Goal: Communication & Community: Share content

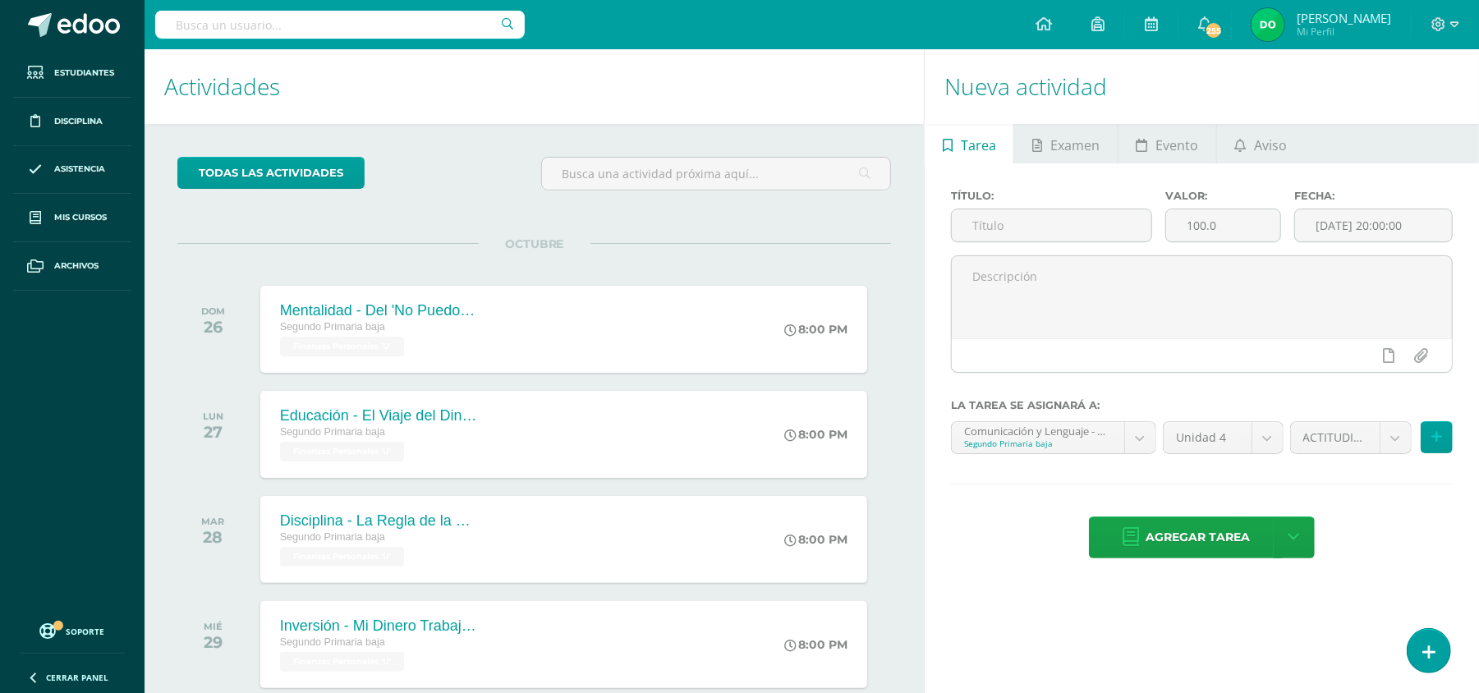
drag, startPoint x: 2228, startPoint y: 2, endPoint x: 900, endPoint y: 221, distance: 1346.4
click at [900, 221] on div "todas las Actividades No tienes actividades Échale un vistazo a los demás perío…" at bounding box center [533, 563] width 779 height 878
click at [1250, 143] on link "Aviso" at bounding box center [1261, 143] width 88 height 39
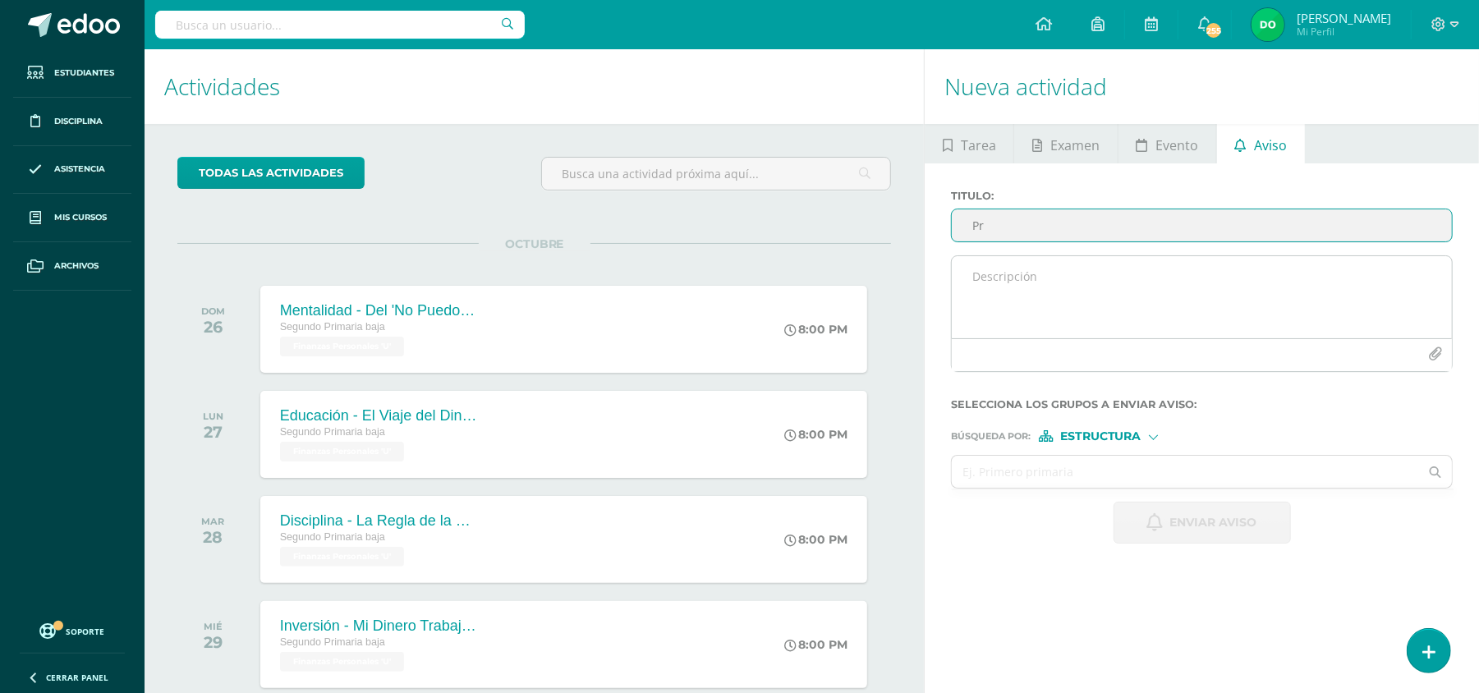
type input "P"
type input "LLAVE DEL CASILLERO"
click at [1124, 273] on textarea at bounding box center [1202, 297] width 500 height 82
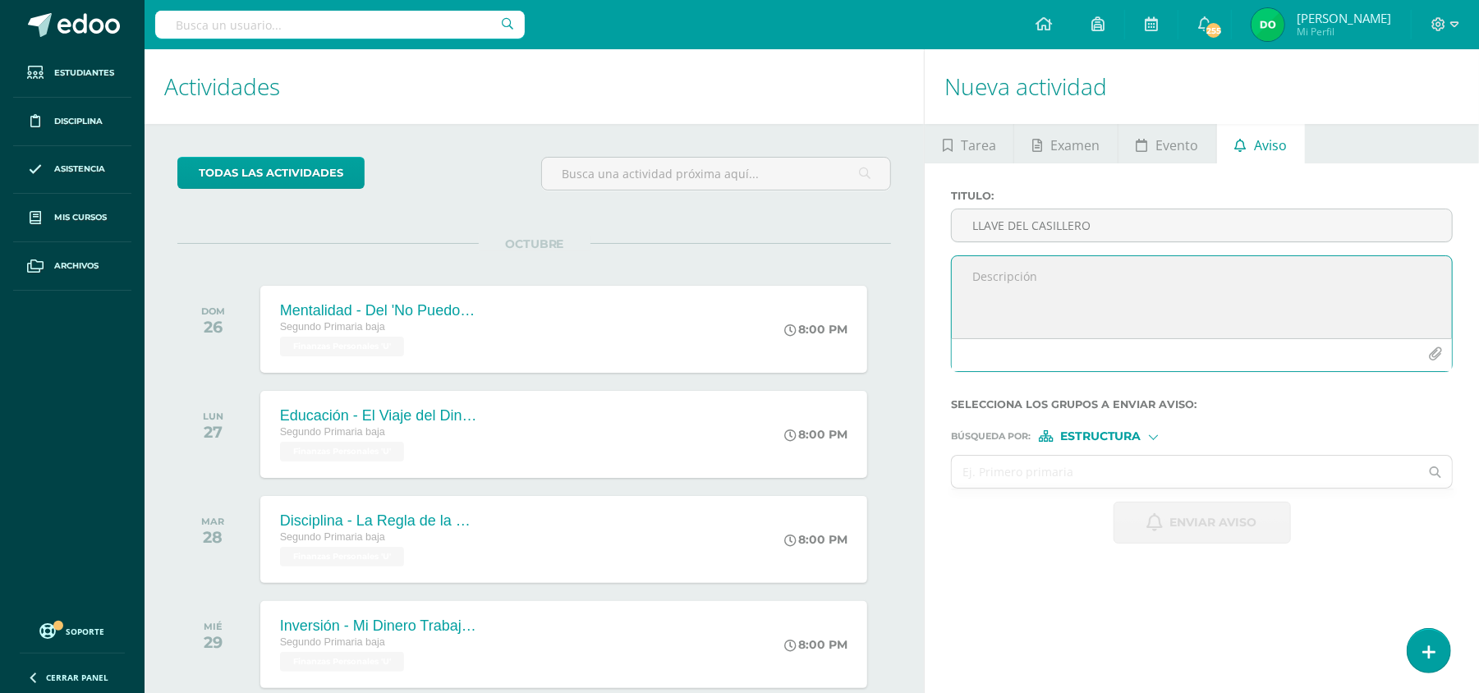
paste textarea "Estimadas familias: Les informamos que es necesario que su hijo(a) presente la …"
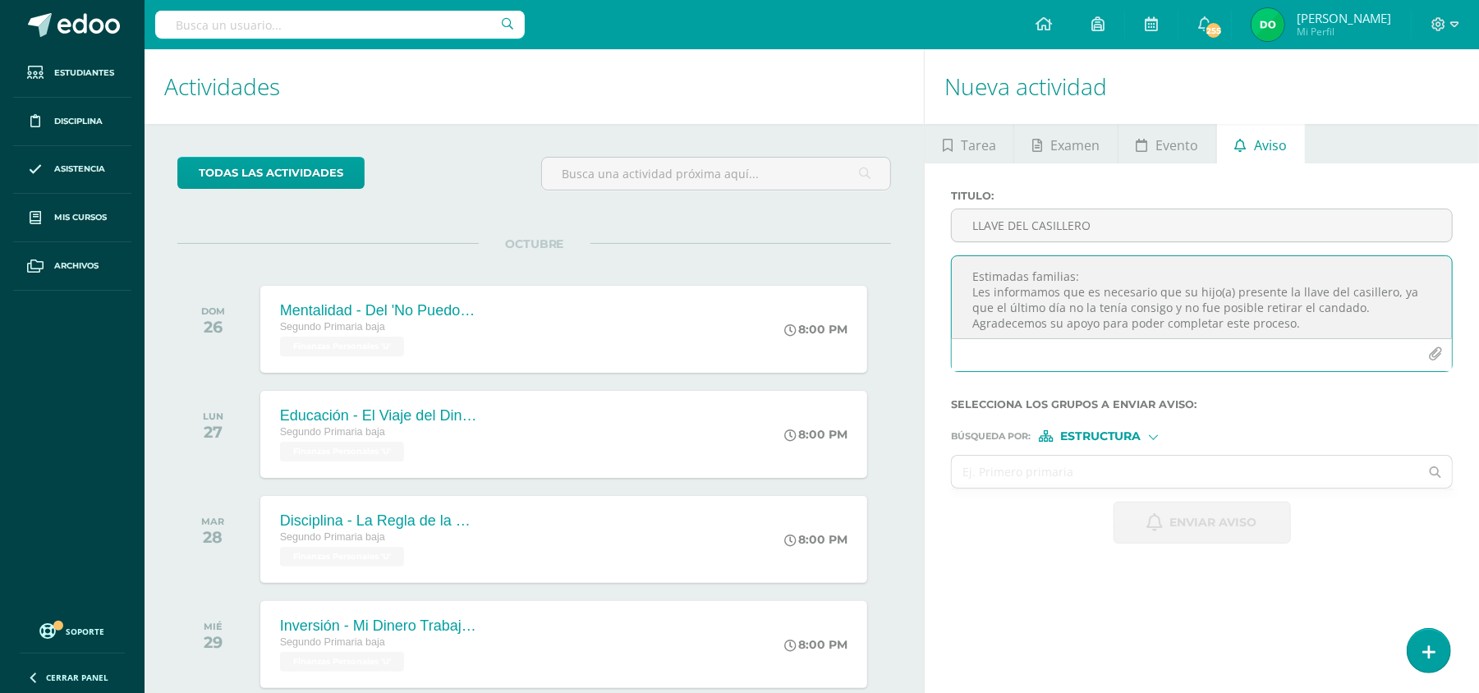
drag, startPoint x: 1100, startPoint y: 273, endPoint x: 940, endPoint y: 281, distance: 160.3
click at [940, 281] on div "Titulo : LLAVE DEL CASILLERO Estimadas familias: Les informamos que es necesari…" at bounding box center [1201, 366] width 554 height 406
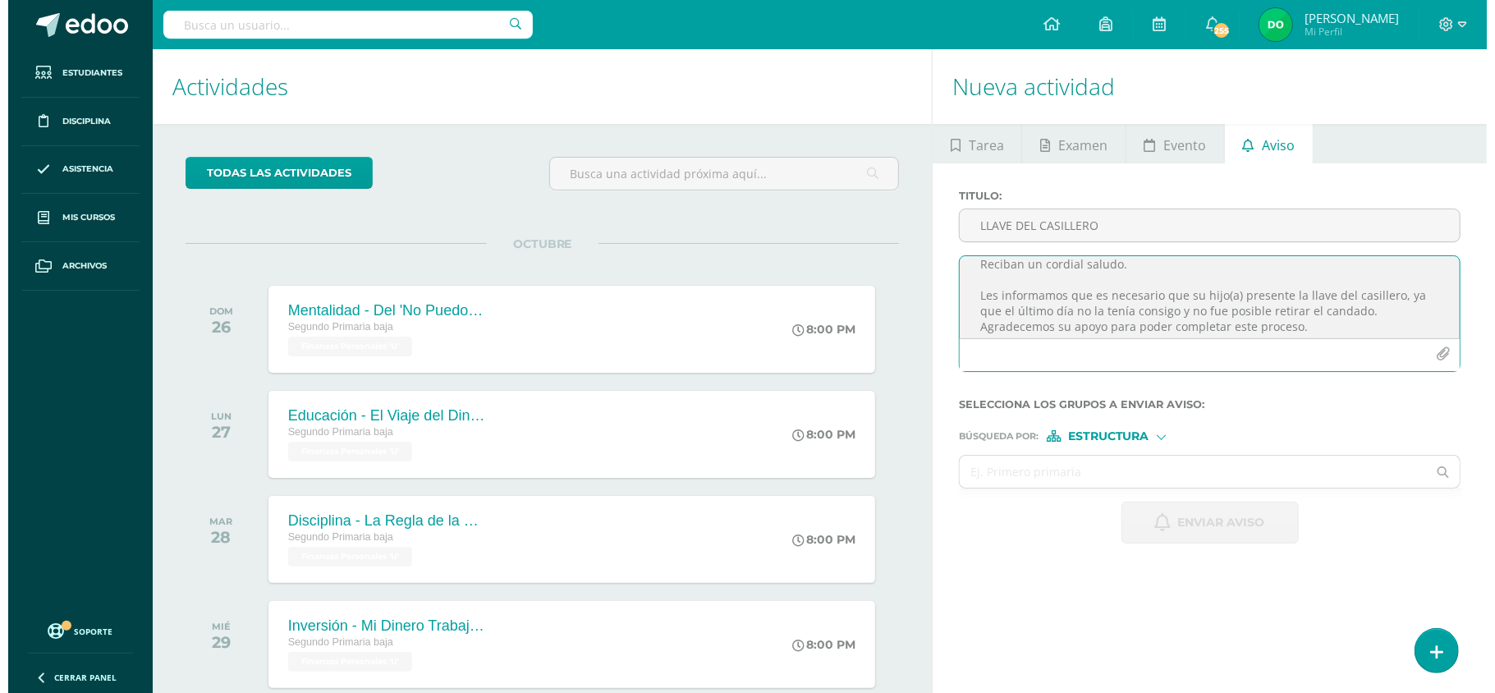
scroll to position [49, 0]
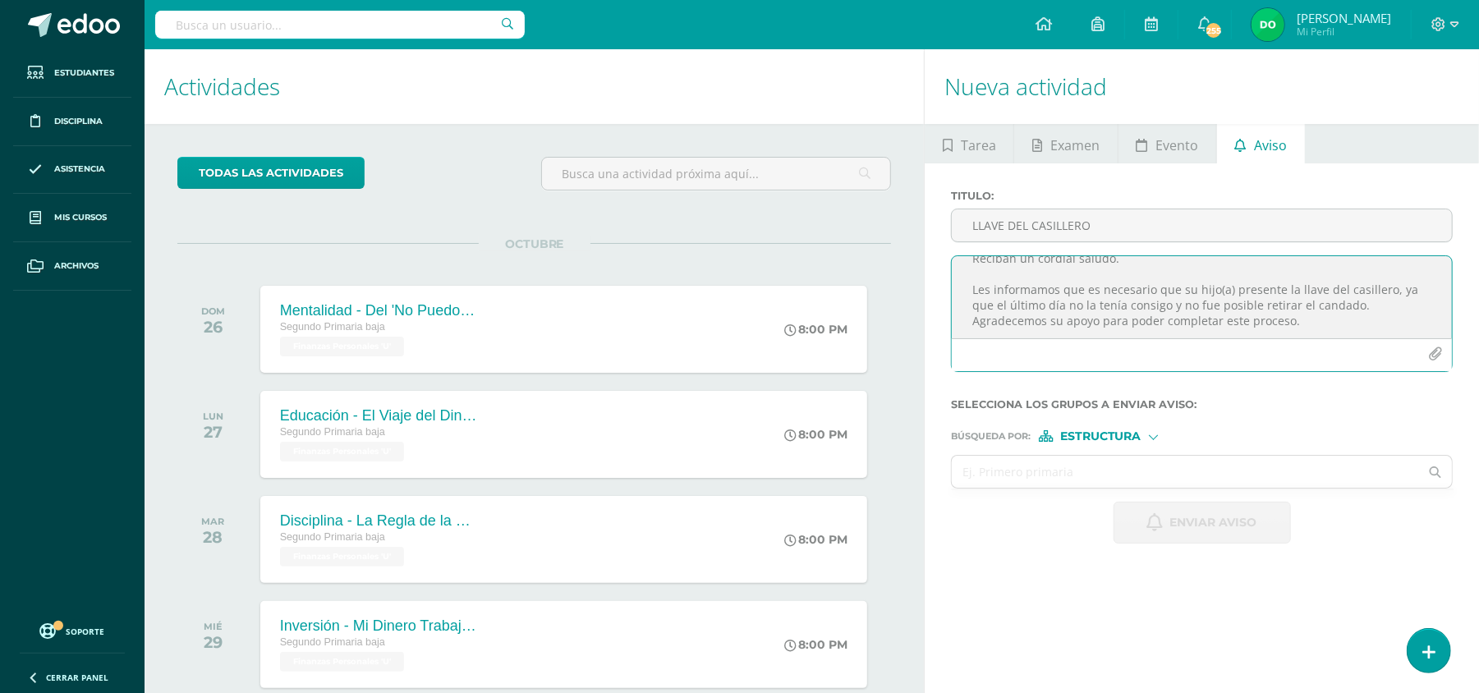
click at [1154, 291] on textarea "Buenas tardes Estimados padres de familia, Reciban un cordial saludo. Les infor…" at bounding box center [1202, 297] width 500 height 82
click at [1059, 283] on textarea "Buenas tardes Estimados padres de familia, Reciban un cordial saludo. Les infor…" at bounding box center [1202, 297] width 500 height 82
click at [1146, 287] on textarea "Buenas tardes Estimados padres de familia, Reciban un cordial saludo. Se les in…" at bounding box center [1202, 297] width 500 height 82
click at [1285, 284] on textarea "Buenas tardes Estimados padres de familia, Reciban un cordial saludo. Se solici…" at bounding box center [1202, 297] width 500 height 82
click at [1264, 286] on textarea "Buenas tardes Estimados padres de familia, Reciban un cordial saludo. Se solici…" at bounding box center [1202, 297] width 500 height 82
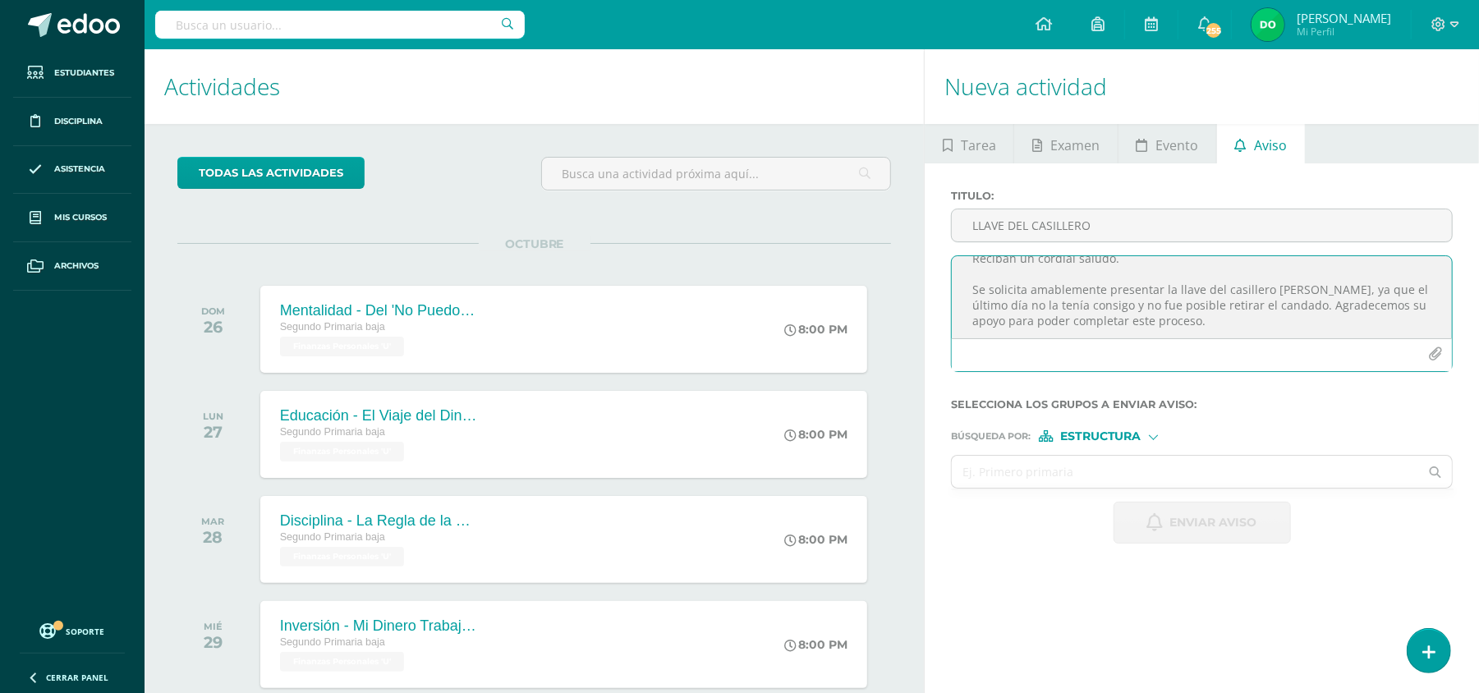
drag, startPoint x: 1304, startPoint y: 289, endPoint x: 1361, endPoint y: 309, distance: 60.8
click at [1361, 309] on textarea "Buenas tardes Estimados padres de familia, Reciban un cordial saludo. Se solici…" at bounding box center [1202, 297] width 500 height 82
type textarea "Buenas tardes Estimados padres de familia, Reciban un cordial saludo. Se solici…"
click at [1442, 638] on link at bounding box center [1428, 650] width 47 height 48
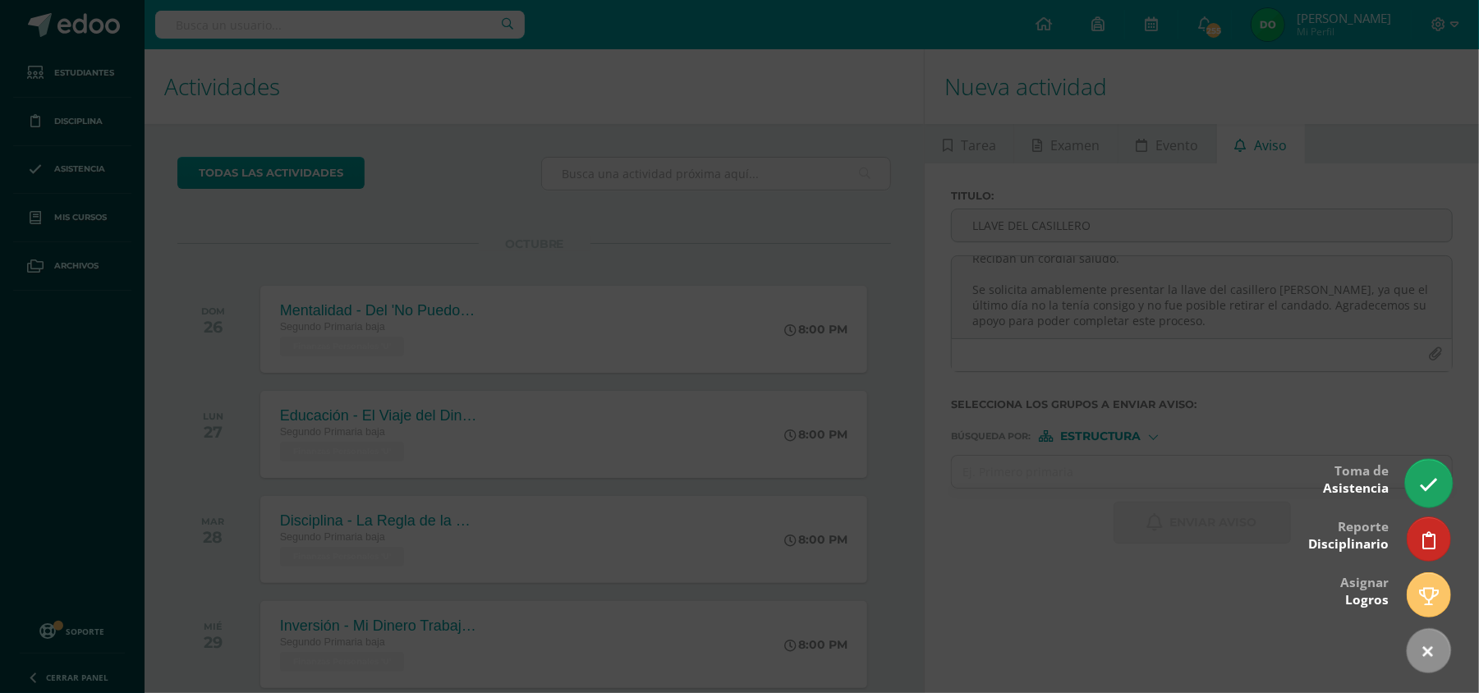
click at [1427, 486] on icon at bounding box center [1428, 484] width 19 height 19
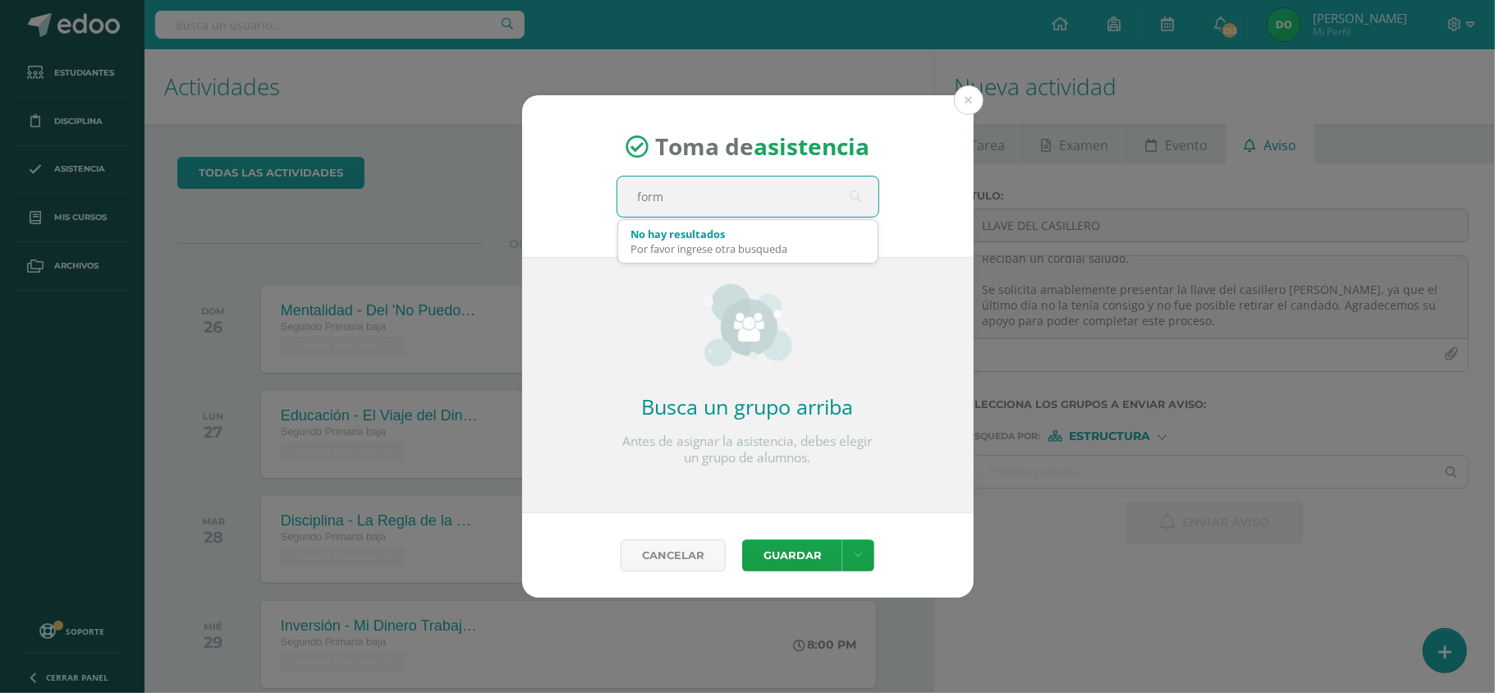
type input "forma"
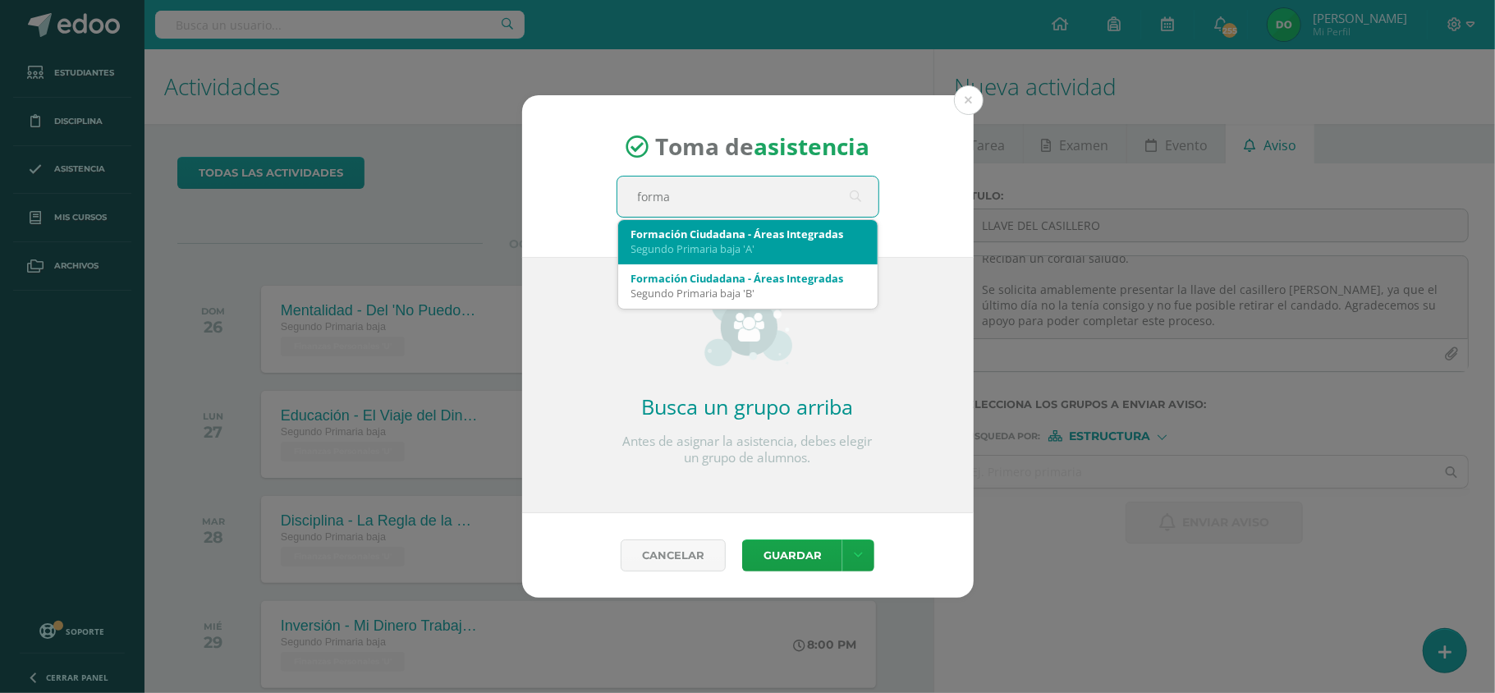
click at [770, 241] on div "Segundo Primaria baja 'A'" at bounding box center [747, 248] width 233 height 15
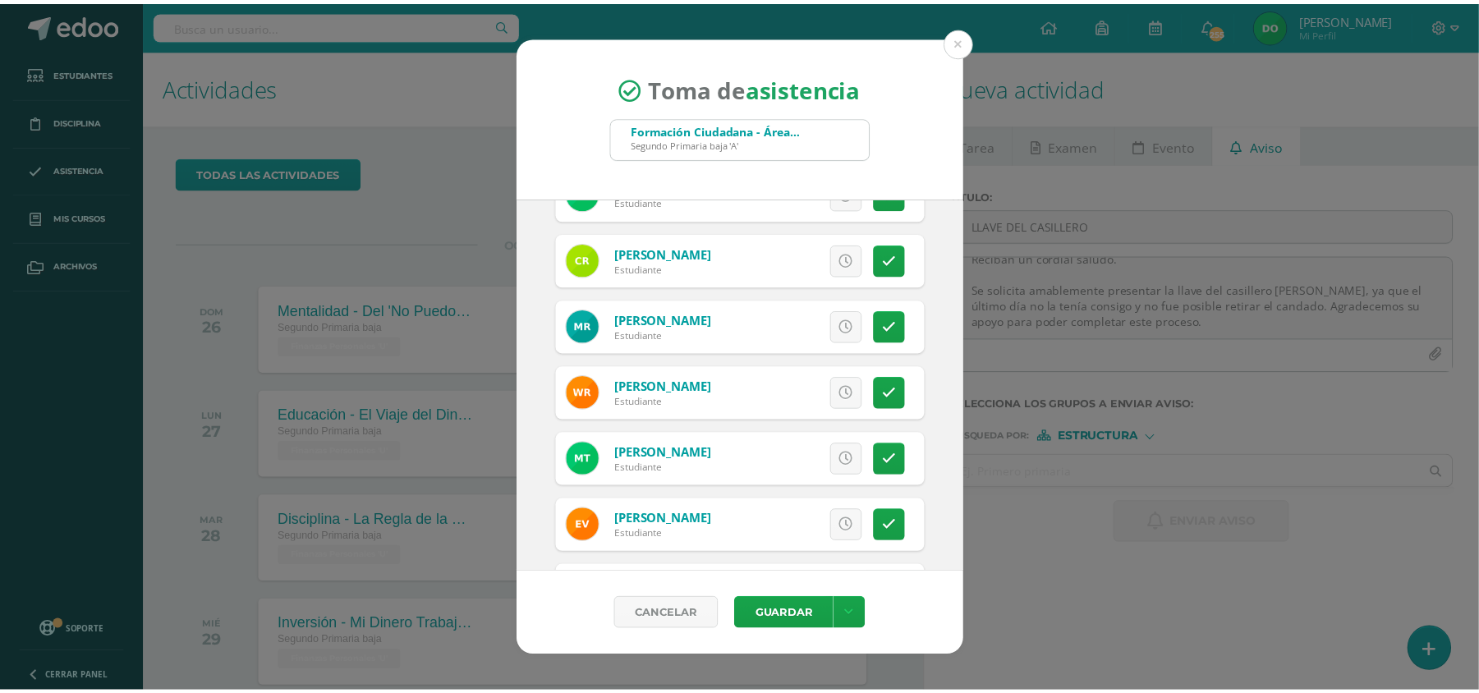
scroll to position [844, 0]
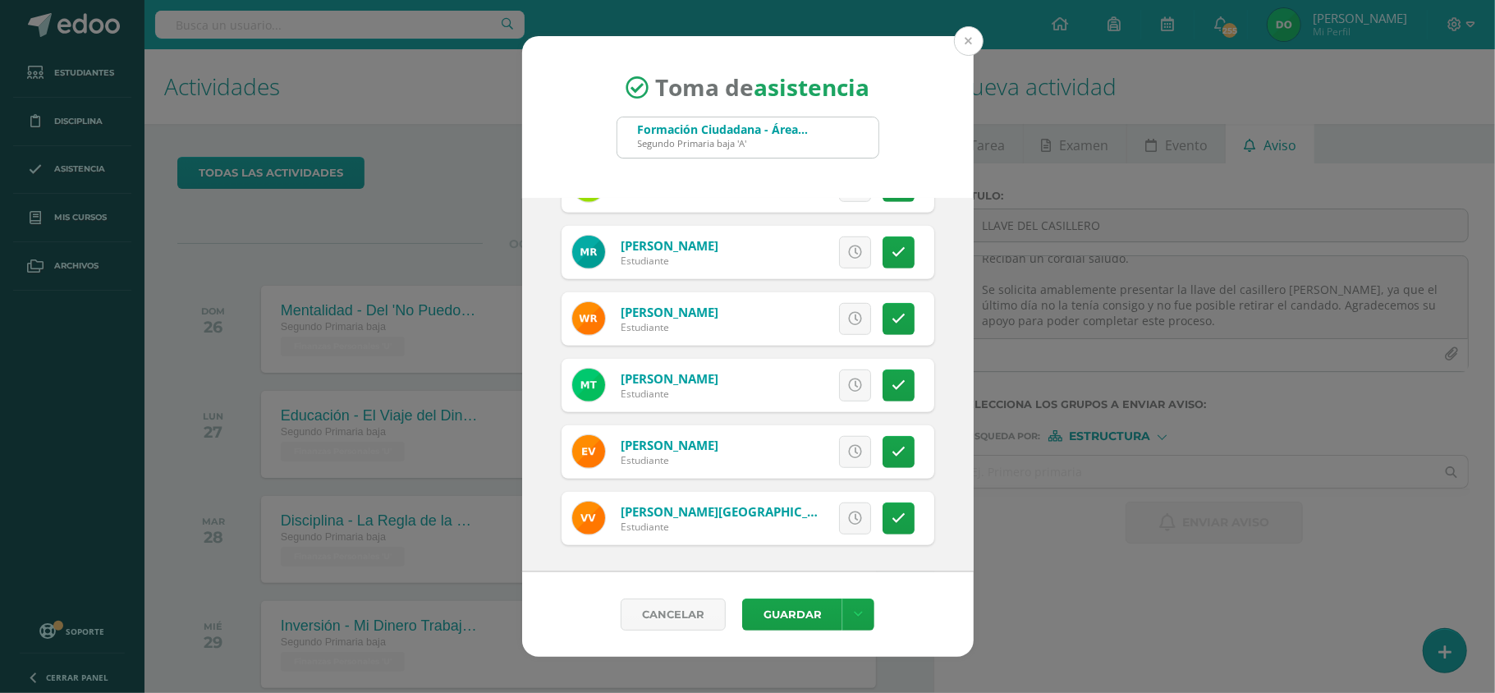
click at [973, 47] on button at bounding box center [969, 41] width 30 height 30
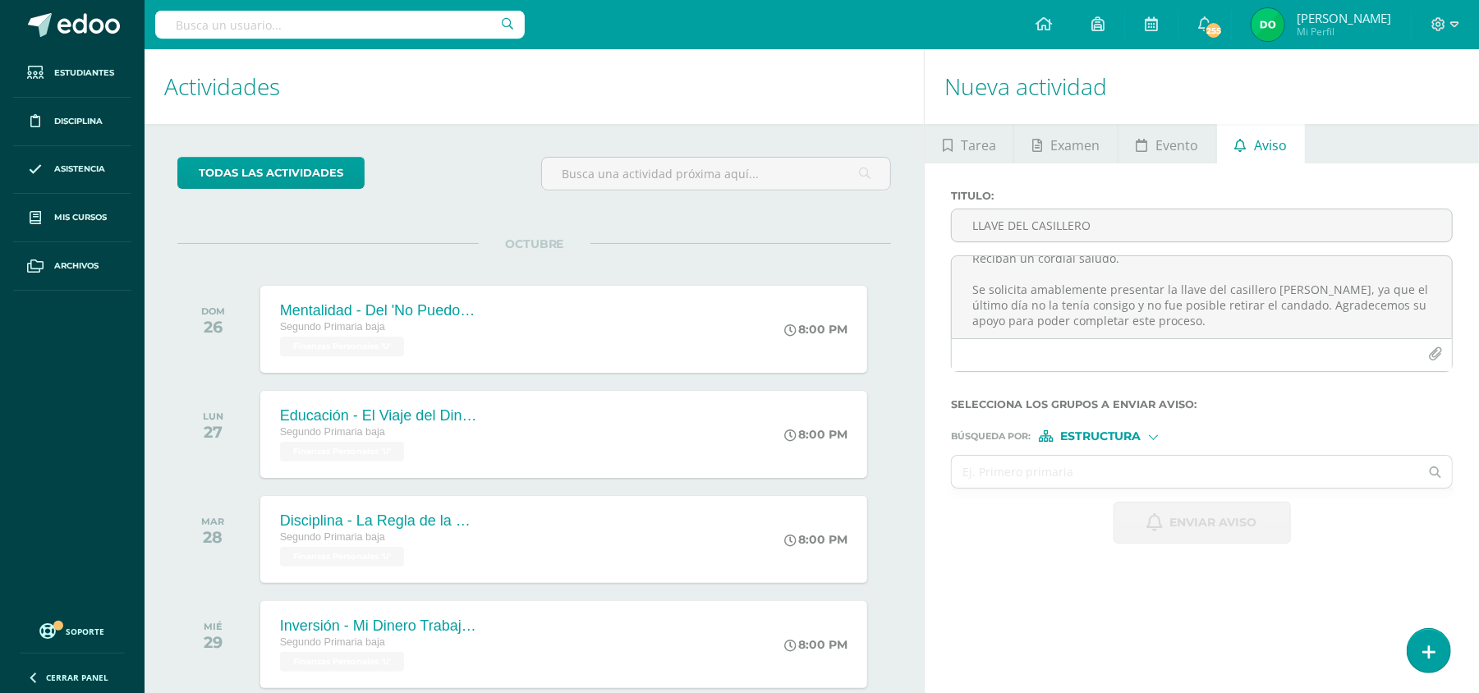
click at [1154, 431] on div at bounding box center [1153, 435] width 9 height 9
click at [1117, 477] on span "Persona" at bounding box center [1106, 479] width 59 height 9
click at [1125, 474] on input "text" at bounding box center [1185, 472] width 467 height 32
type input "[PERSON_NAME]"
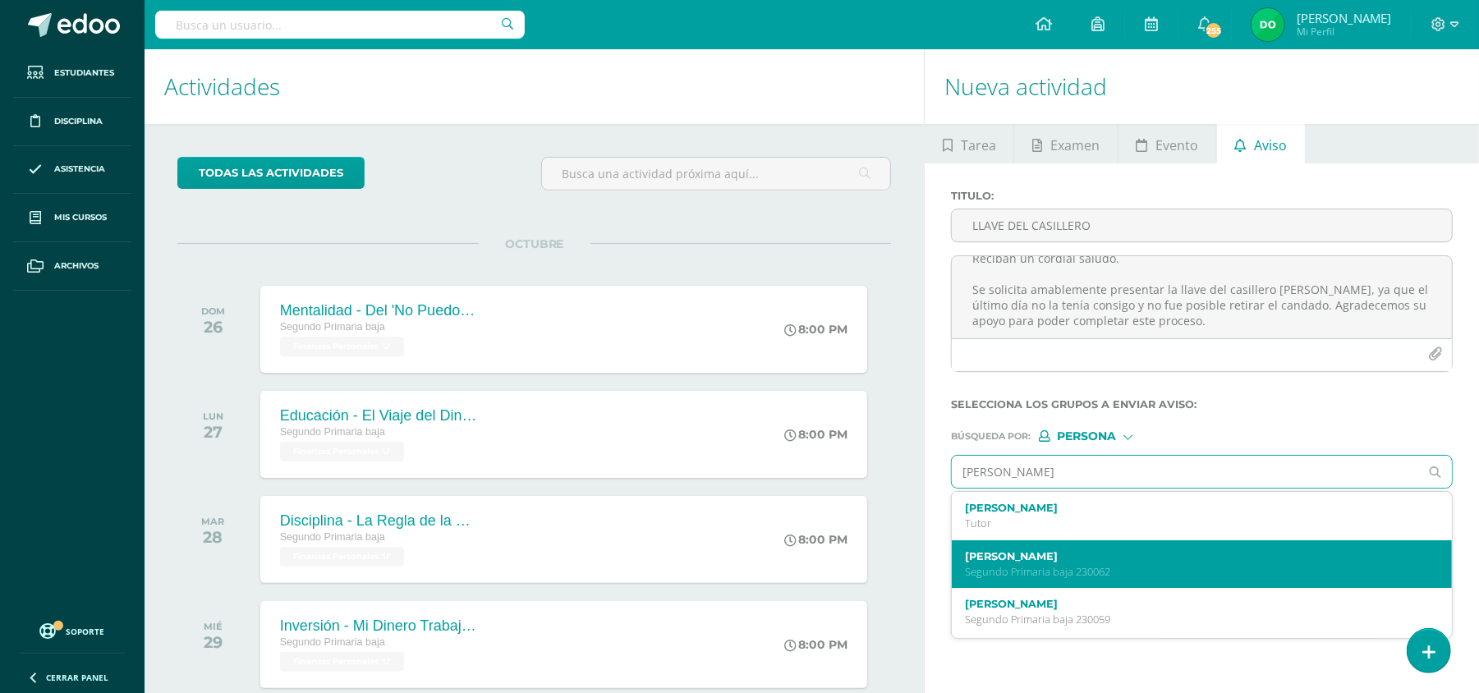
click at [1103, 553] on label "[PERSON_NAME]" at bounding box center [1191, 556] width 453 height 12
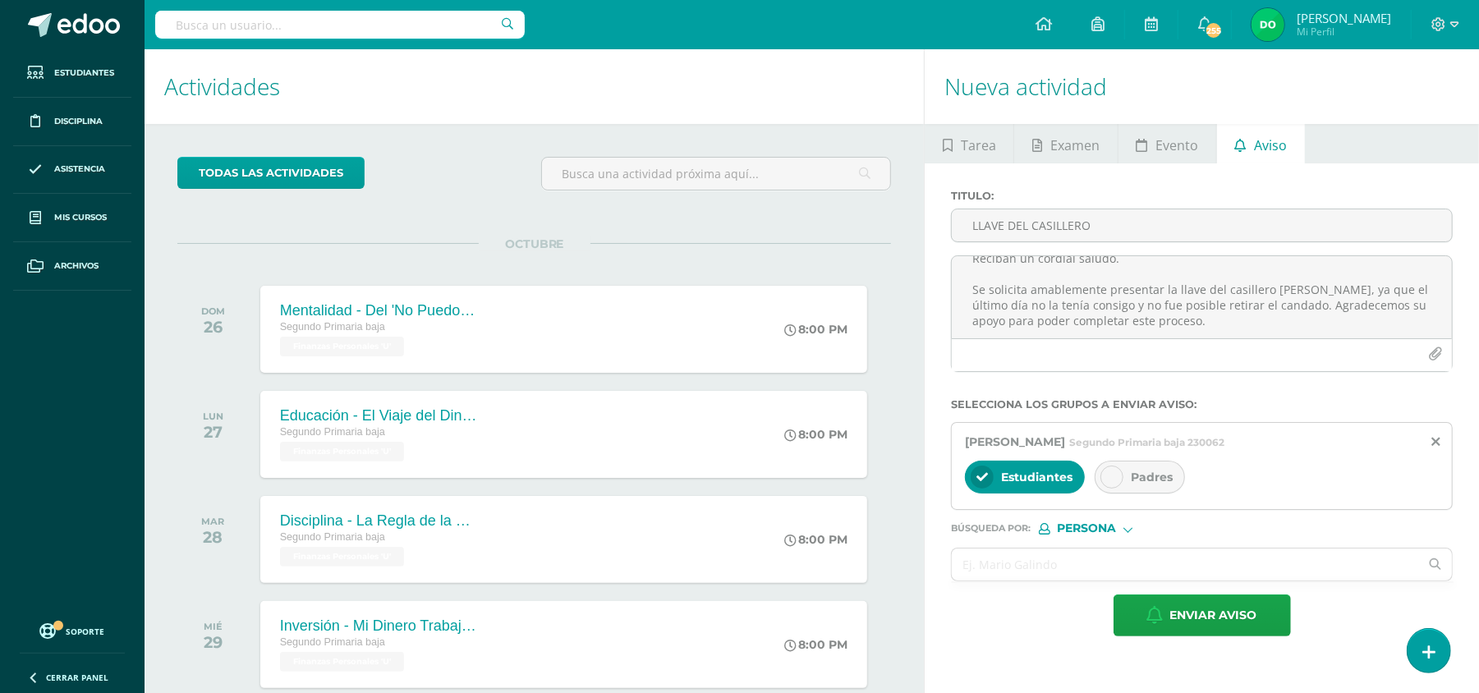
click at [1115, 479] on icon at bounding box center [1111, 476] width 11 height 11
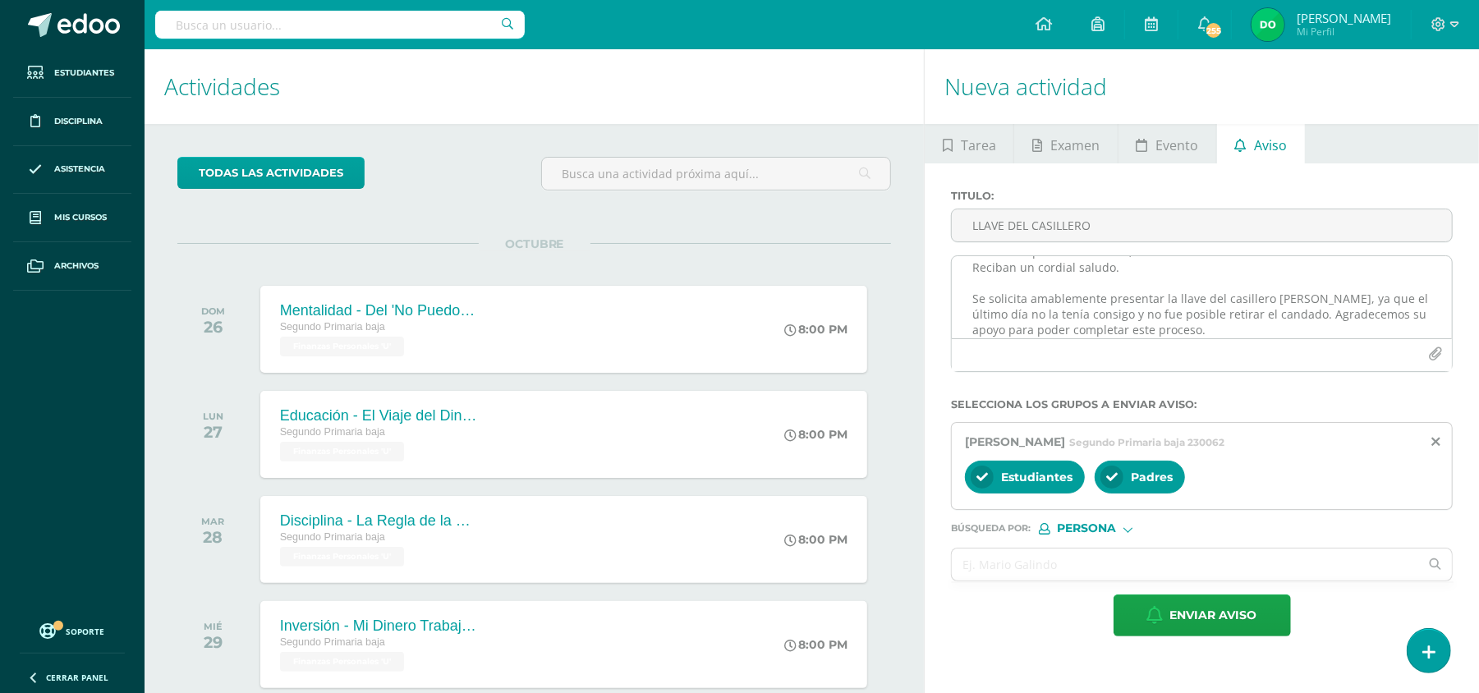
scroll to position [49, 0]
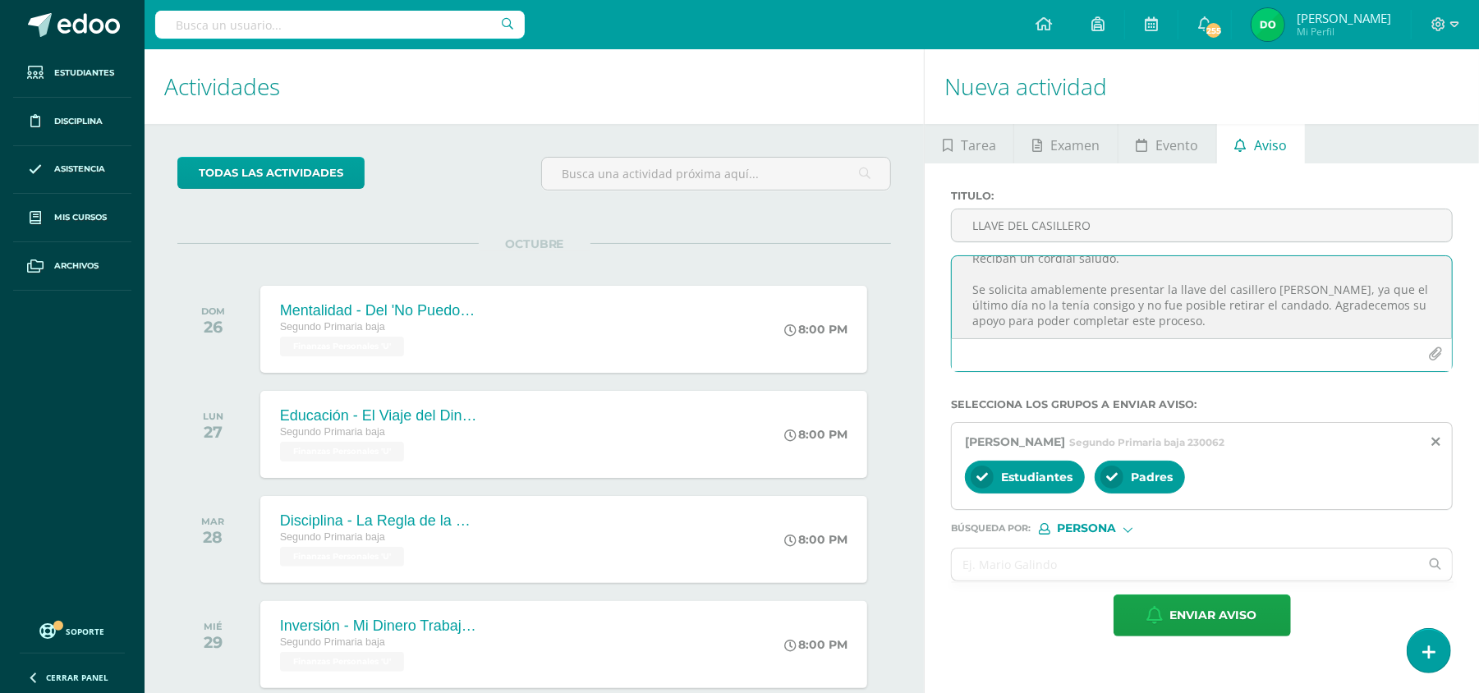
click at [1235, 305] on textarea "Buenas tardes Estimados padres de familia, Reciban un cordial saludo. Se solici…" at bounding box center [1202, 297] width 500 height 82
click at [1130, 303] on textarea "Buenas tardes Estimados padres de familia, Reciban un cordial saludo. Se solici…" at bounding box center [1202, 297] width 500 height 82
click at [1026, 305] on textarea "Buenas tardes Estimados padres de familia, Reciban un cordial saludo. Se solici…" at bounding box center [1202, 297] width 500 height 82
click at [1141, 300] on textarea "Buenas tardes Estimados padres de familia, Reciban un cordial saludo. Se solici…" at bounding box center [1202, 297] width 500 height 82
click at [1319, 303] on textarea "Buenas tardes Estimados padres de familia, Reciban un cordial saludo. Se solici…" at bounding box center [1202, 297] width 500 height 82
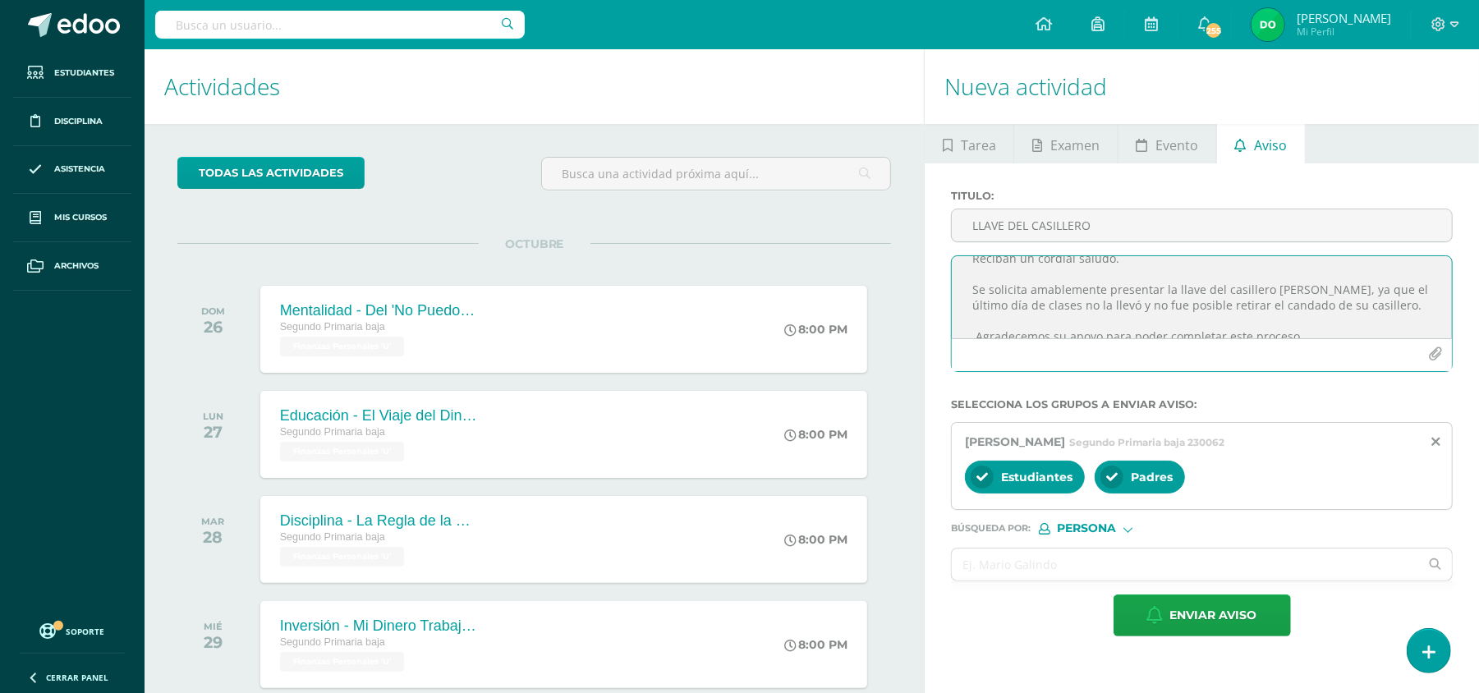
scroll to position [53, 0]
click at [1044, 333] on textarea "Buenas tardes Estimados padres de familia, Reciban un cordial saludo. Se solici…" at bounding box center [1202, 297] width 500 height 82
click at [1275, 323] on textarea "Buenas tardes Estimados padres de familia, Reciban un cordial saludo. Se solici…" at bounding box center [1202, 297] width 500 height 82
click at [1282, 323] on textarea "Buenas tardes Estimados padres de familia, Reciban un cordial saludo. Se solici…" at bounding box center [1202, 297] width 500 height 82
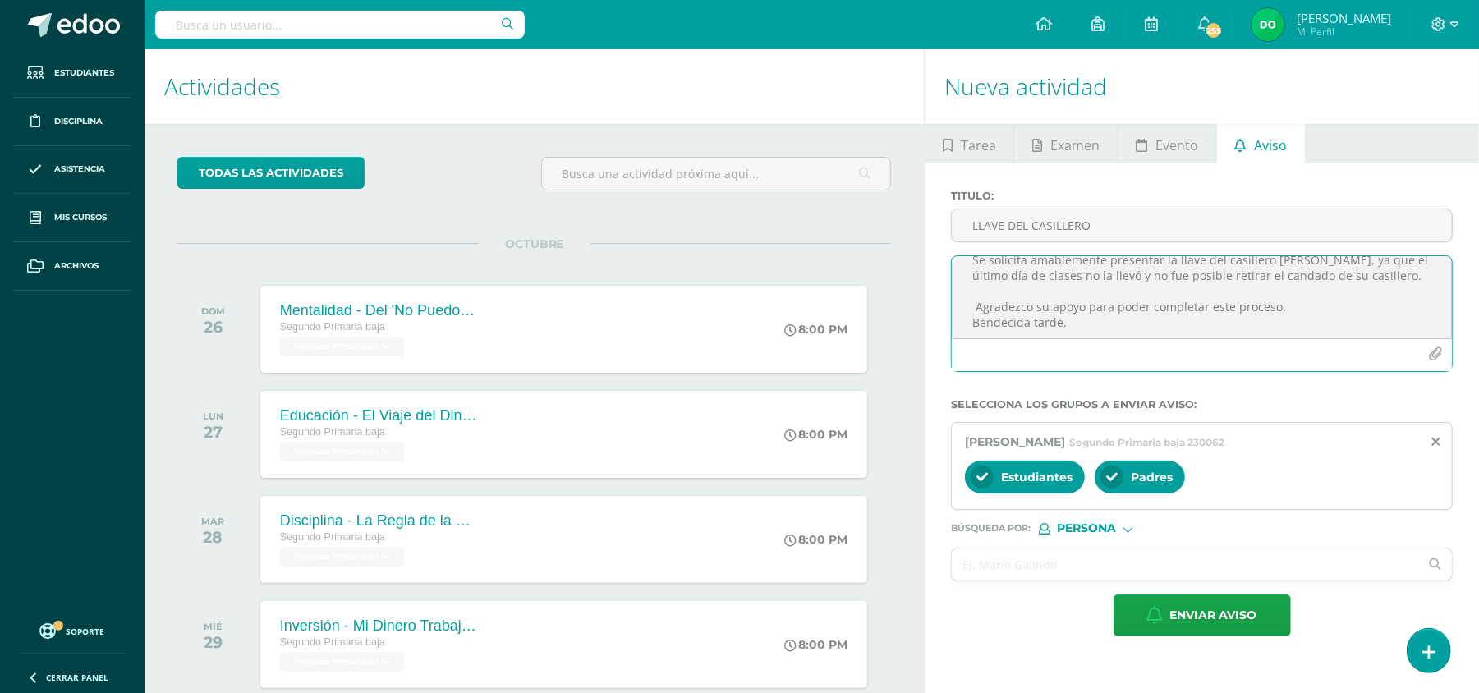
scroll to position [0, 0]
drag, startPoint x: 1254, startPoint y: 326, endPoint x: 944, endPoint y: 241, distance: 321.7
click at [944, 241] on div "Titulo : LLAVE DEL CASILLERO Buenas tardes Estimados padres de familia, Reciban…" at bounding box center [1201, 287] width 515 height 195
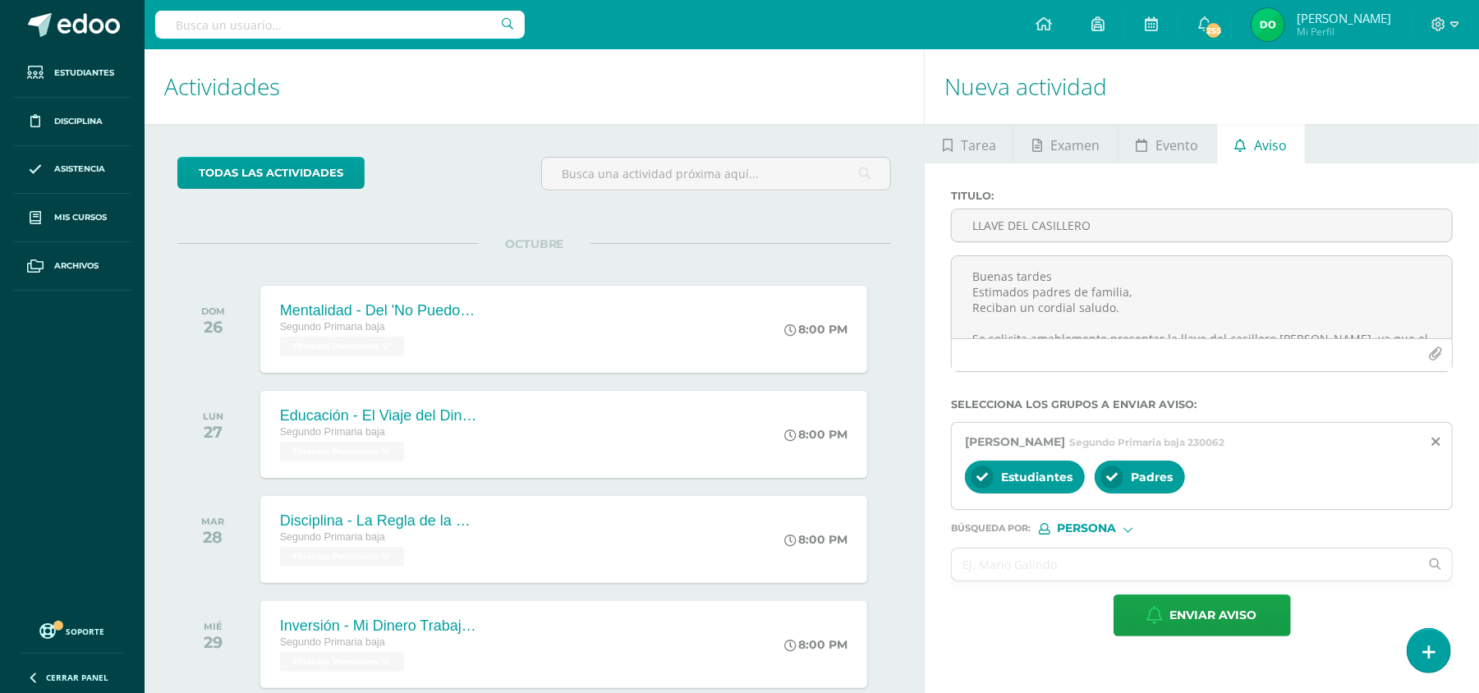
click at [1215, 392] on div at bounding box center [1200, 391] width 502 height 13
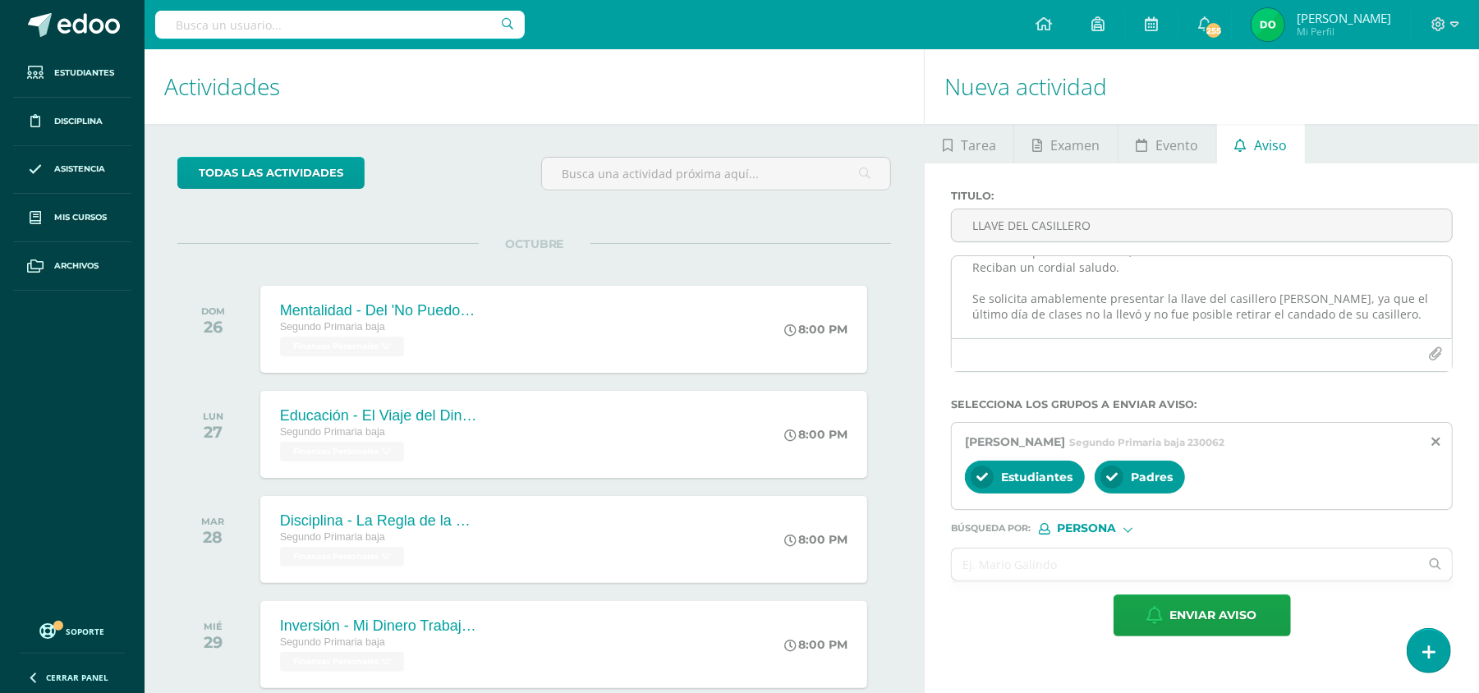
scroll to position [41, 0]
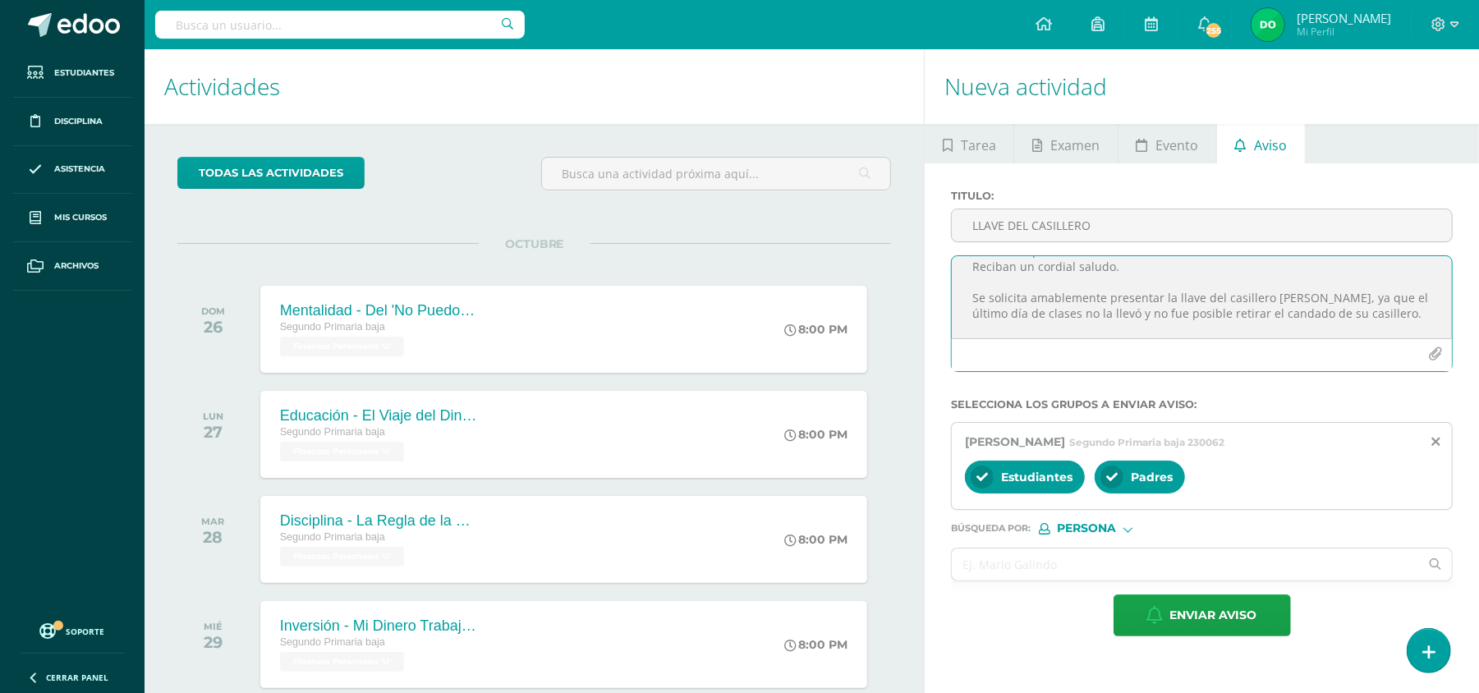
click at [1402, 313] on textarea "Buenas tardes Estimados padres de familia, Reciban un cordial saludo. Se solici…" at bounding box center [1202, 297] width 500 height 82
click at [975, 305] on textarea "Buenas tardes Estimados padres de familia, Reciban un cordial saludo. Se solici…" at bounding box center [1202, 297] width 500 height 82
click at [1272, 305] on textarea "Buenas tardes Estimados padres de familia, Reciban un cordial saludo. Se solici…" at bounding box center [1202, 297] width 500 height 82
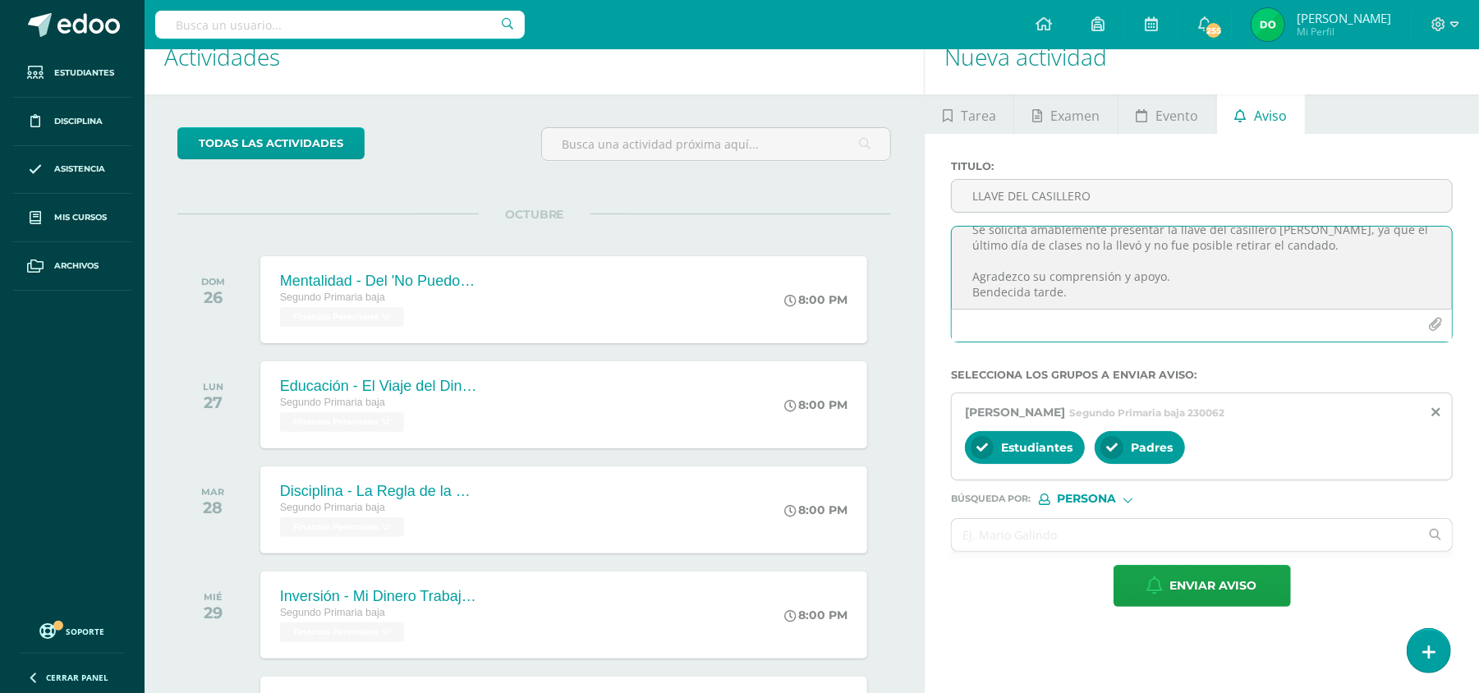
scroll to position [0, 0]
drag, startPoint x: 1134, startPoint y: 291, endPoint x: 885, endPoint y: 148, distance: 286.9
click at [885, 148] on div "Actividades Actividad todas las Actividades No tienes actividades Échale un vis…" at bounding box center [811, 491] width 1347 height 943
click at [1345, 505] on label "Búsqueda por : Persona Estructura Persona" at bounding box center [1202, 498] width 502 height 11
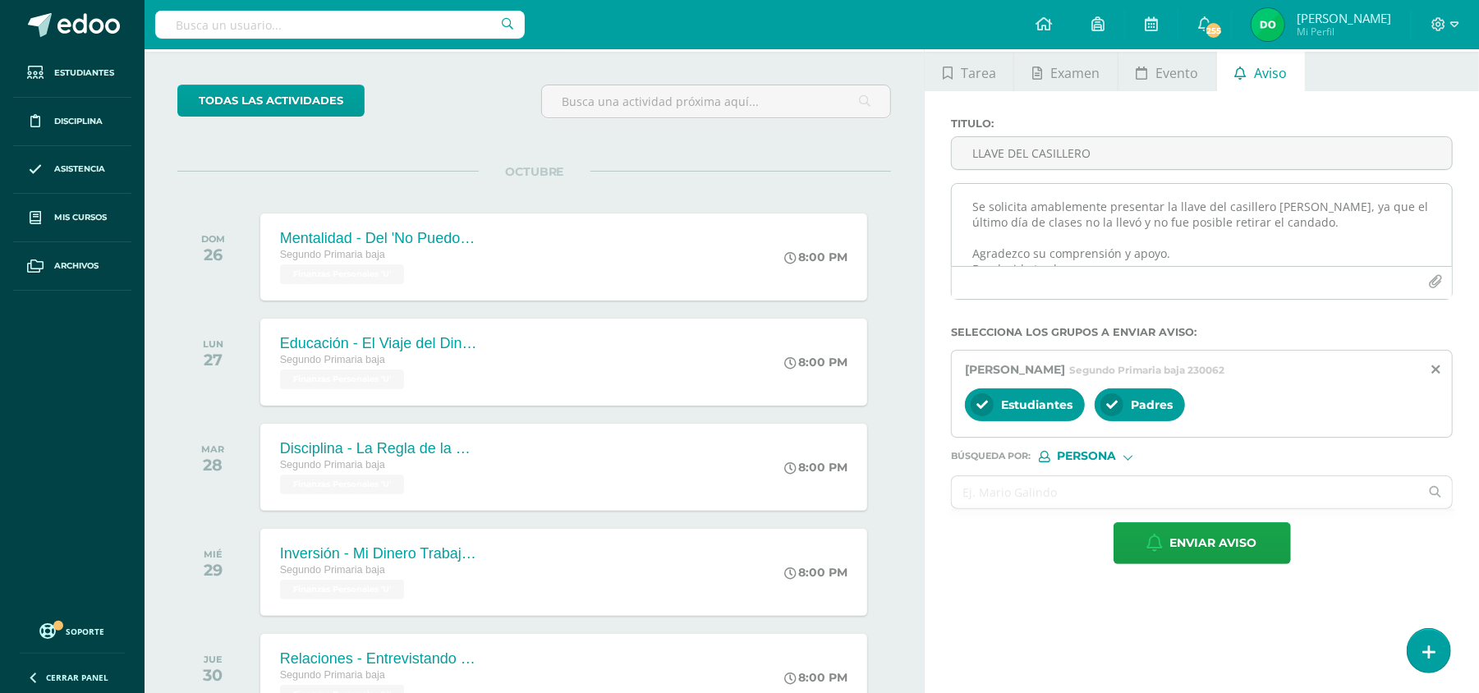
scroll to position [57, 0]
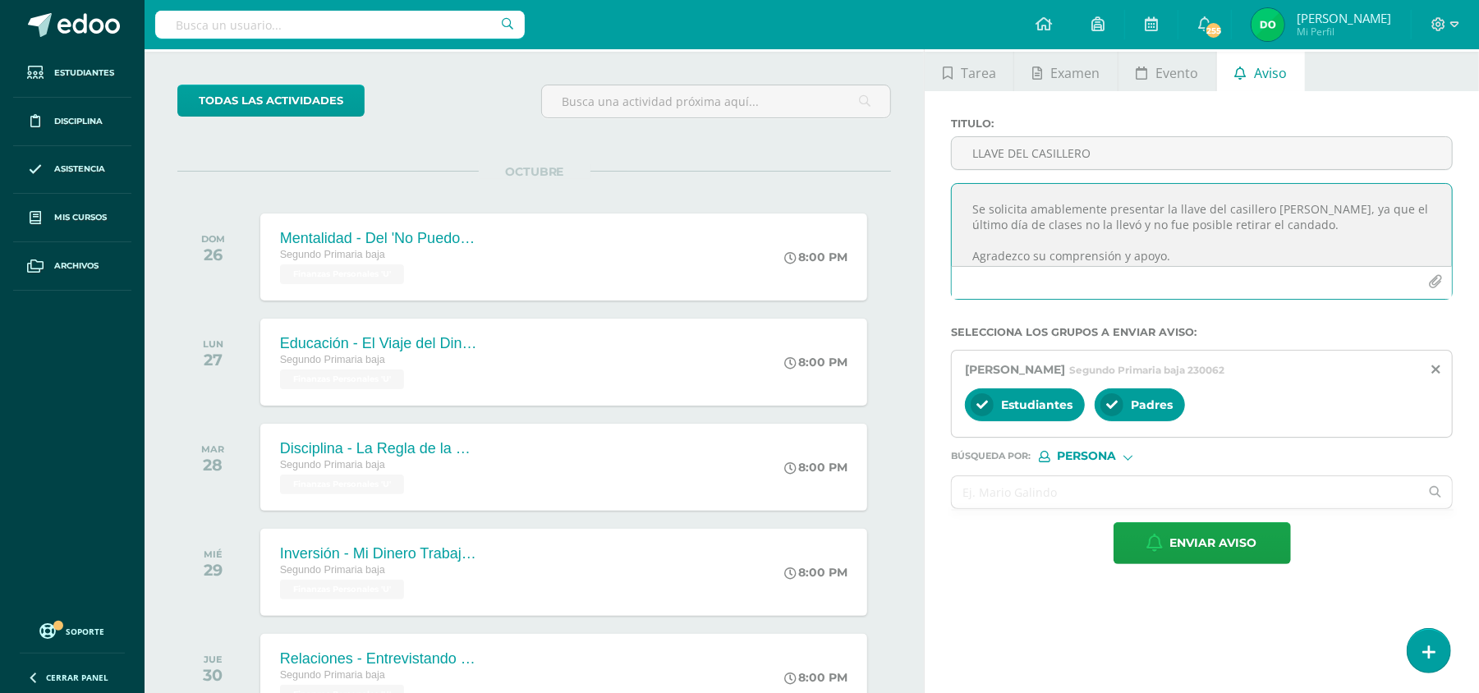
click at [1131, 218] on textarea "Buenas tardes Estimados padres de familia, Reciban un cordial saludo. Se solici…" at bounding box center [1202, 225] width 500 height 82
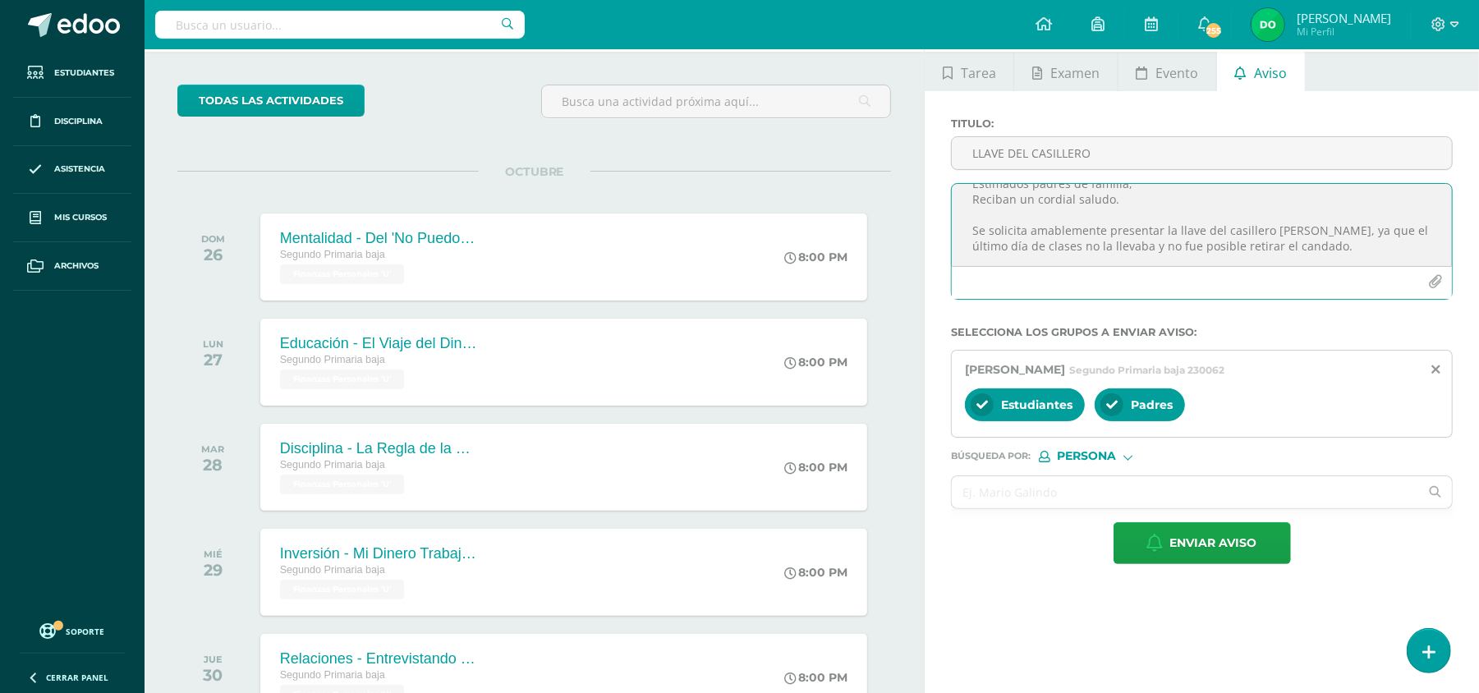
scroll to position [0, 0]
drag, startPoint x: 1131, startPoint y: 248, endPoint x: 946, endPoint y: 179, distance: 197.9
click at [946, 179] on div "Titulo : LLAVE DEL CASILLERO Buenas tardes Estimados padres de familia, Reciban…" at bounding box center [1201, 214] width 515 height 195
type textarea "Buenas tardes Estimados padres de familia, Reciban un cordial saludo. Se solici…"
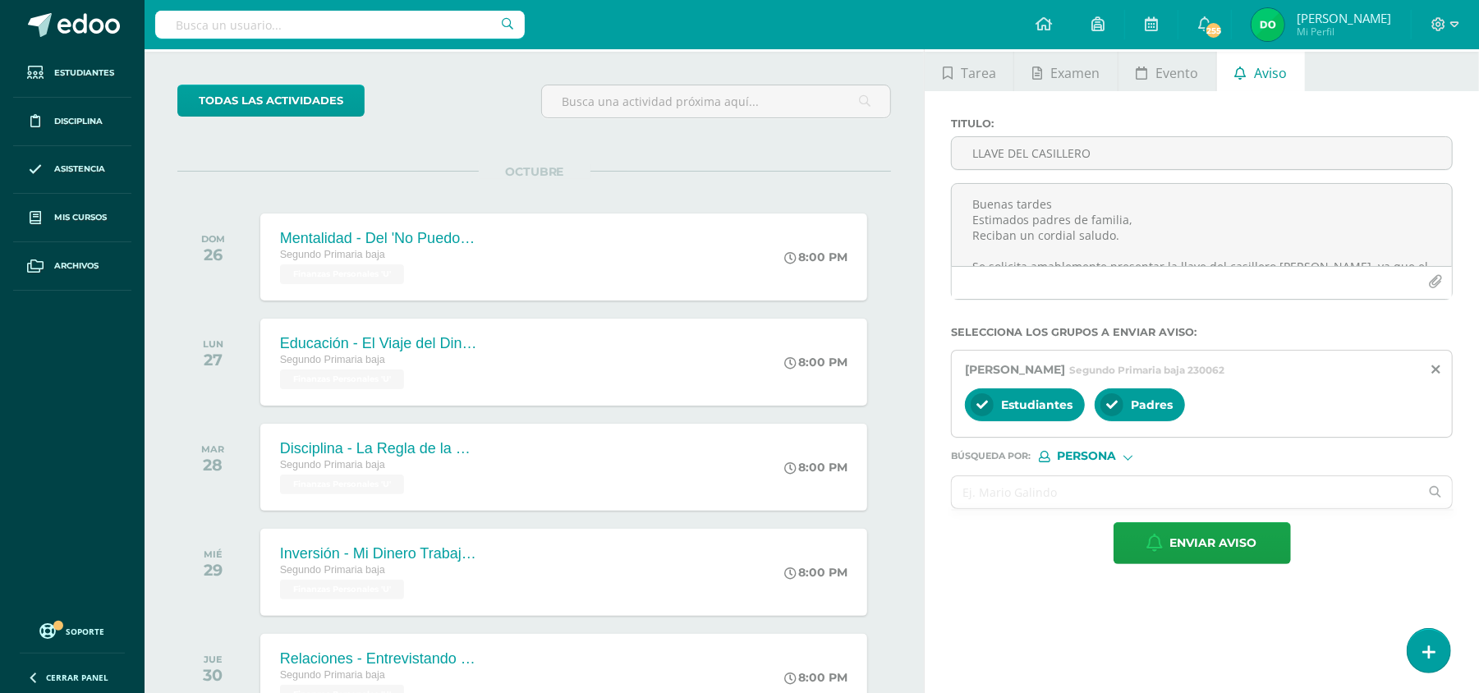
click at [1271, 314] on div at bounding box center [1200, 319] width 502 height 13
click at [1217, 542] on span "Enviar aviso" at bounding box center [1213, 543] width 87 height 40
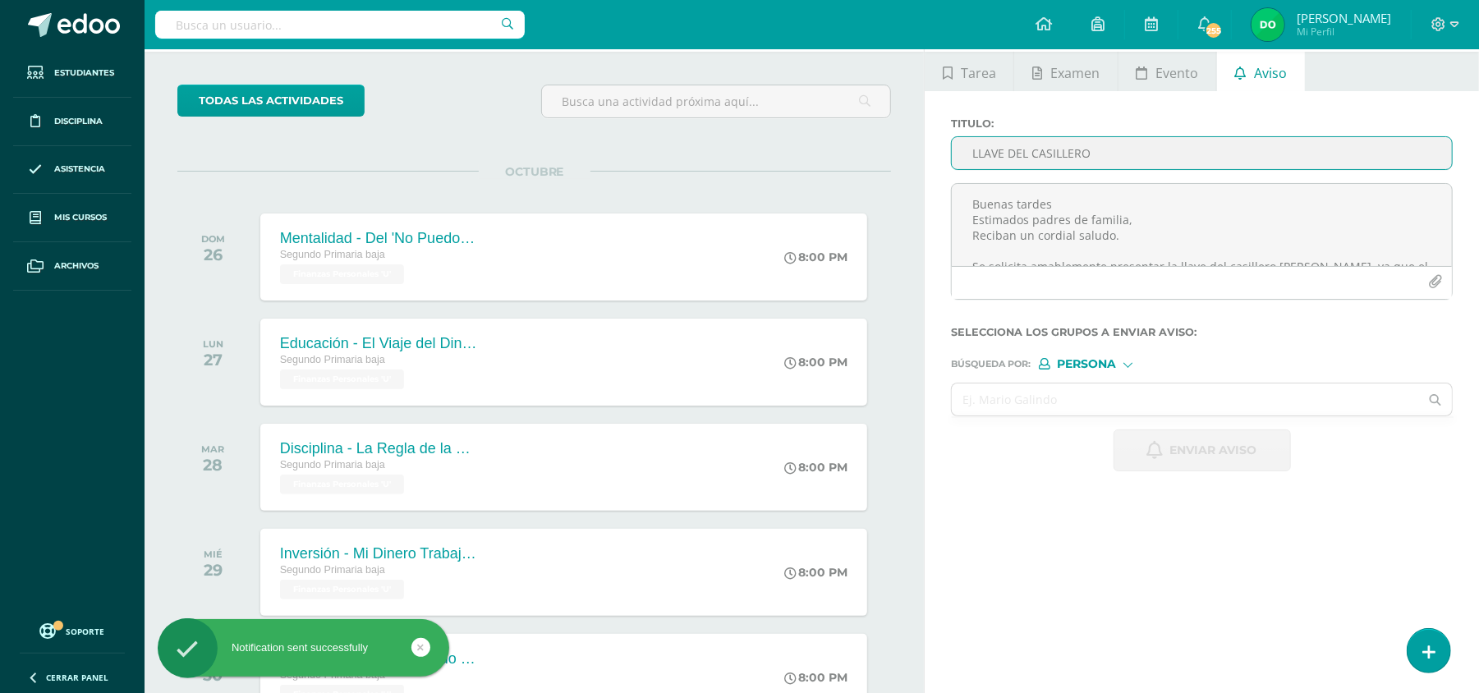
click at [1159, 161] on input "LLAVE DEL CASILLERO" at bounding box center [1202, 153] width 500 height 32
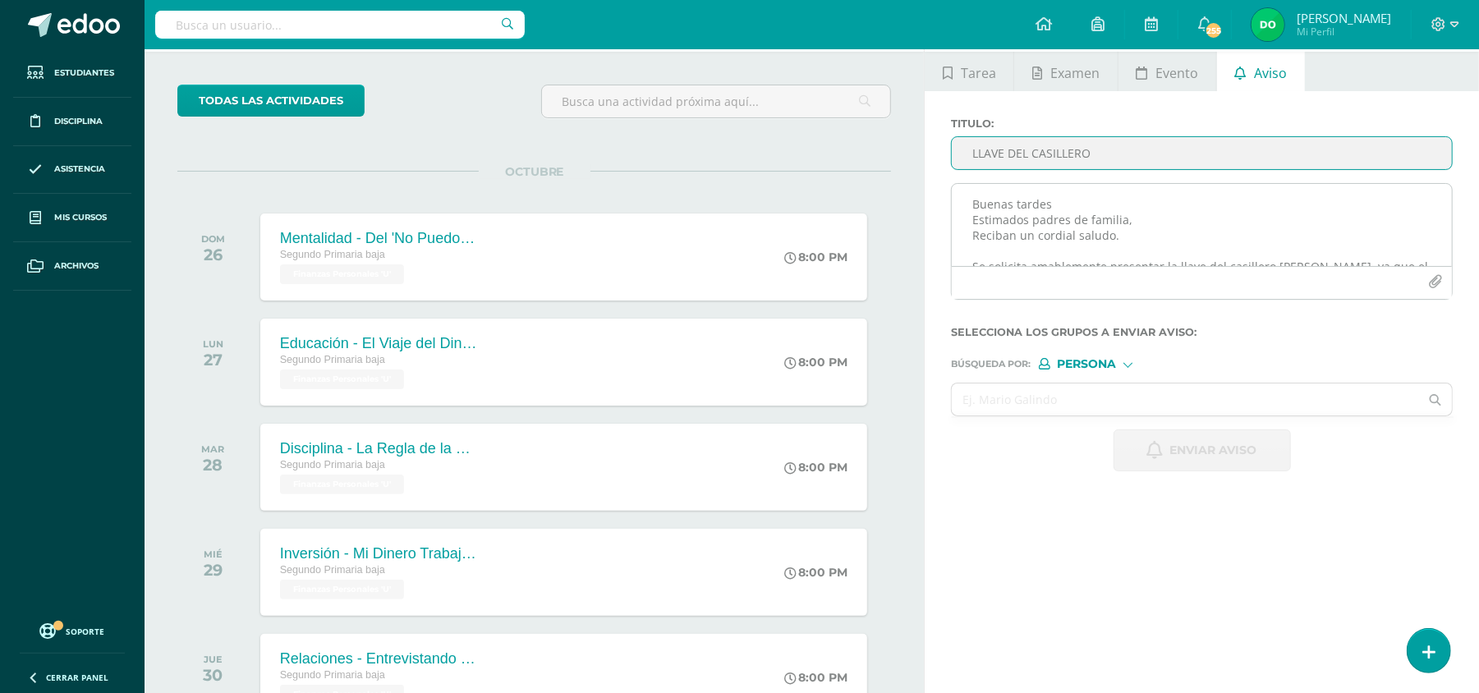
type input "LLAVE DEL CASILLERO"
click at [1156, 233] on textarea "Buenas tardes Estimados padres de familia, Reciban un cordial saludo. Se solici…" at bounding box center [1202, 225] width 500 height 82
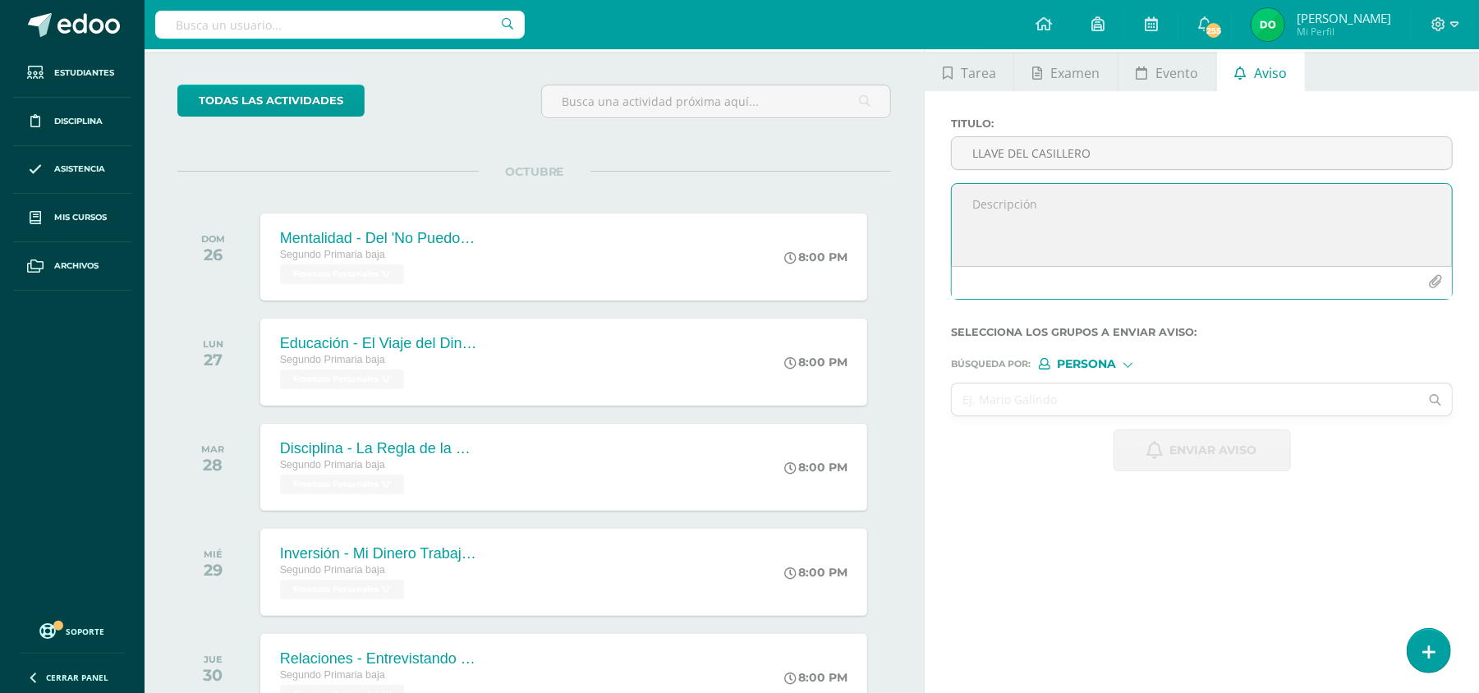
paste textarea "Buenas tardes Estimados padres de familia, Reciban un cordial saludo. Se solici…"
click at [1335, 223] on textarea "Buenas tardes Estimados padres de familia, Reciban un cordial saludo. Se solici…" at bounding box center [1202, 225] width 500 height 82
click at [1163, 224] on textarea "Buenas tardes Estimados padres de familia, Reciban un cordial saludo. Se solici…" at bounding box center [1202, 225] width 500 height 82
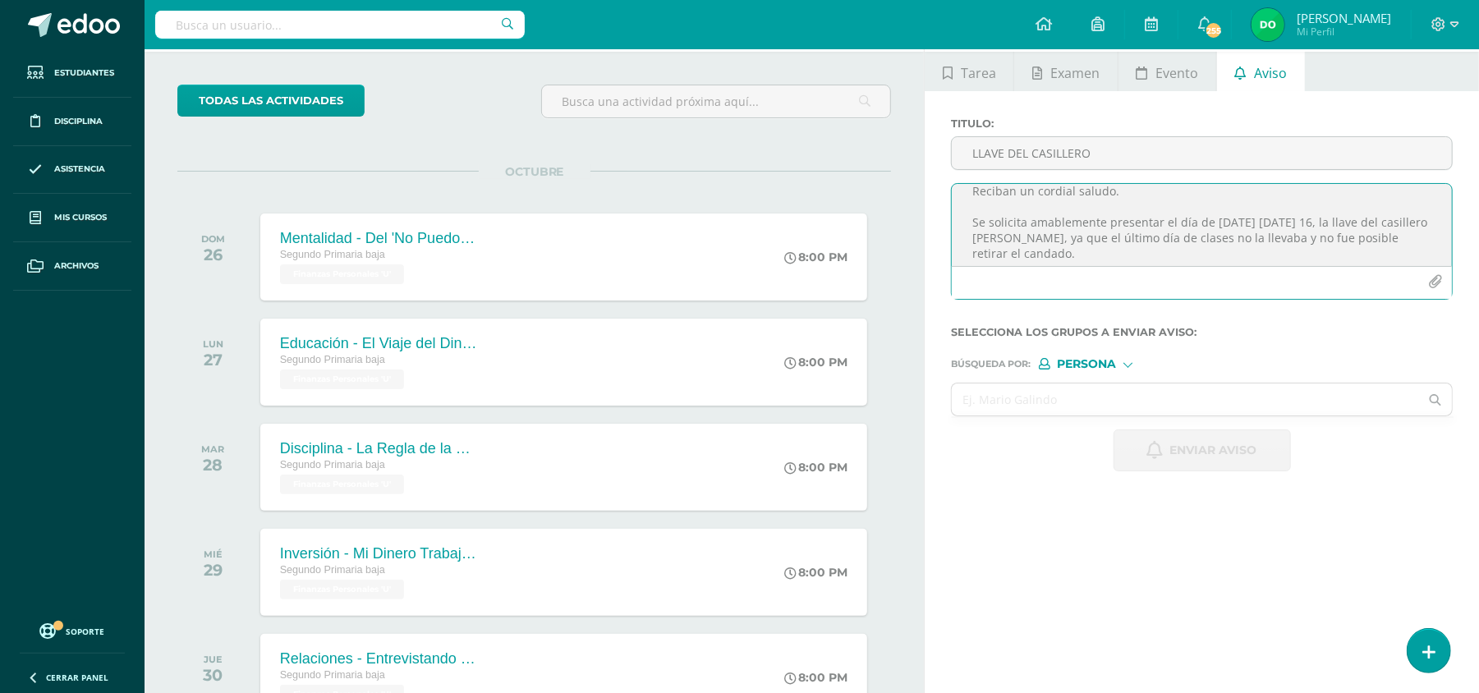
click at [1095, 253] on textarea "Buenas tardes Estimados padres de familia, Reciban un cordial saludo. Se solici…" at bounding box center [1202, 225] width 500 height 82
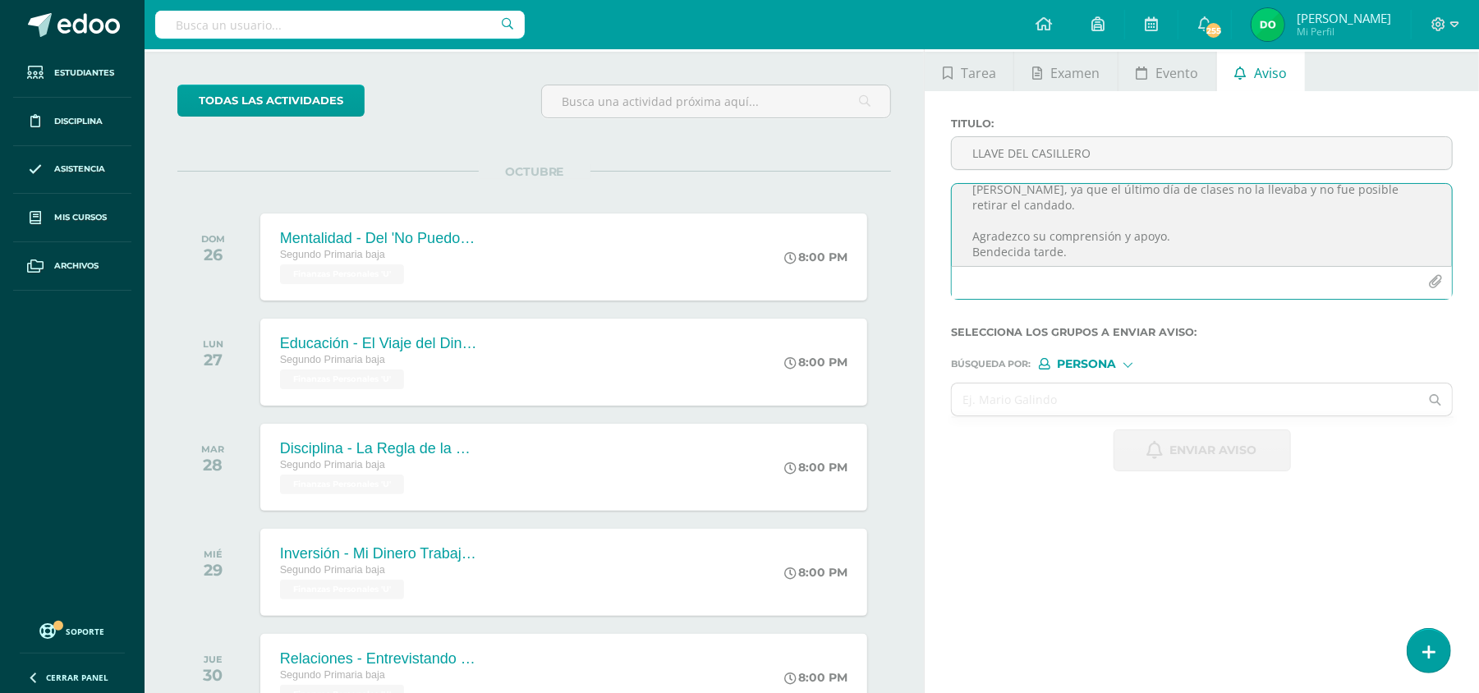
scroll to position [95, 0]
click at [1095, 253] on textarea "Buenas tardes Estimados padres de familia, Reciban un cordial saludo. Se solici…" at bounding box center [1202, 225] width 500 height 82
drag, startPoint x: 1095, startPoint y: 253, endPoint x: 951, endPoint y: 162, distance: 170.8
click at [951, 162] on div "Titulo : LLAVE DEL CASILLERO Buenas tardes Estimados padres de familia, Reciban…" at bounding box center [1201, 214] width 515 height 195
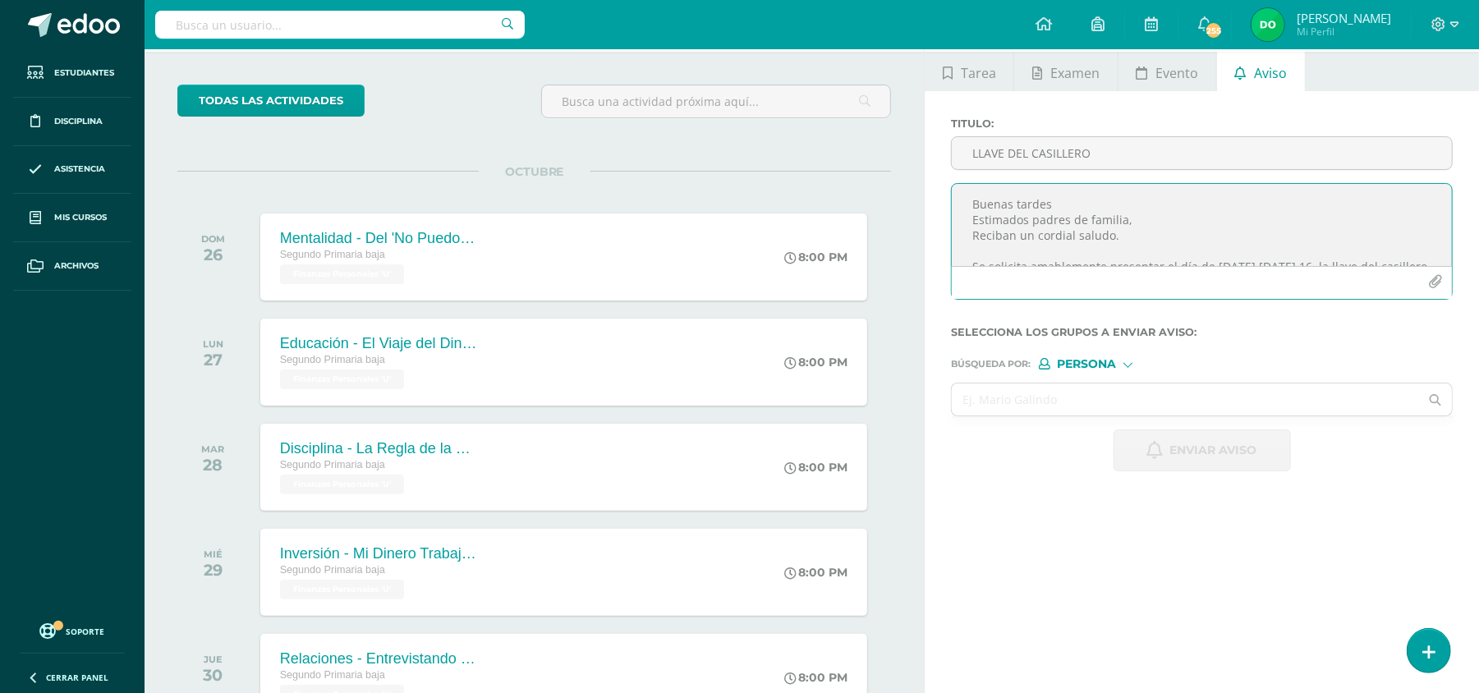
click at [1052, 245] on textarea "Buenas tardes Estimados padres de familia, Reciban un cordial saludo. Se solici…" at bounding box center [1202, 225] width 500 height 82
click at [1135, 250] on textarea "Buenas tardes Estimados padres de familia, Reciban un cordial saludo. Se solici…" at bounding box center [1202, 225] width 500 height 82
type textarea "Buenas tardes Estimados padres de familia, Reciban un cordial saludo. Se solici…"
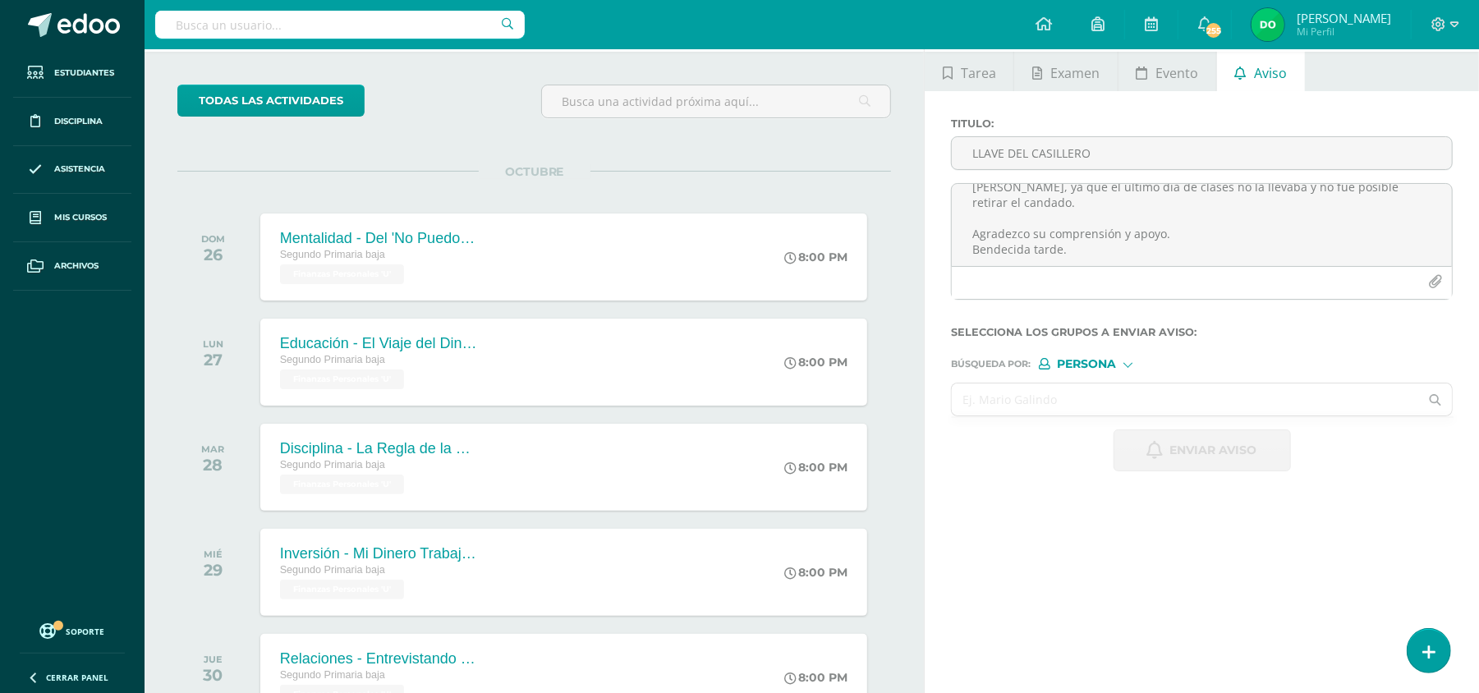
click at [1102, 397] on input "text" at bounding box center [1185, 399] width 467 height 32
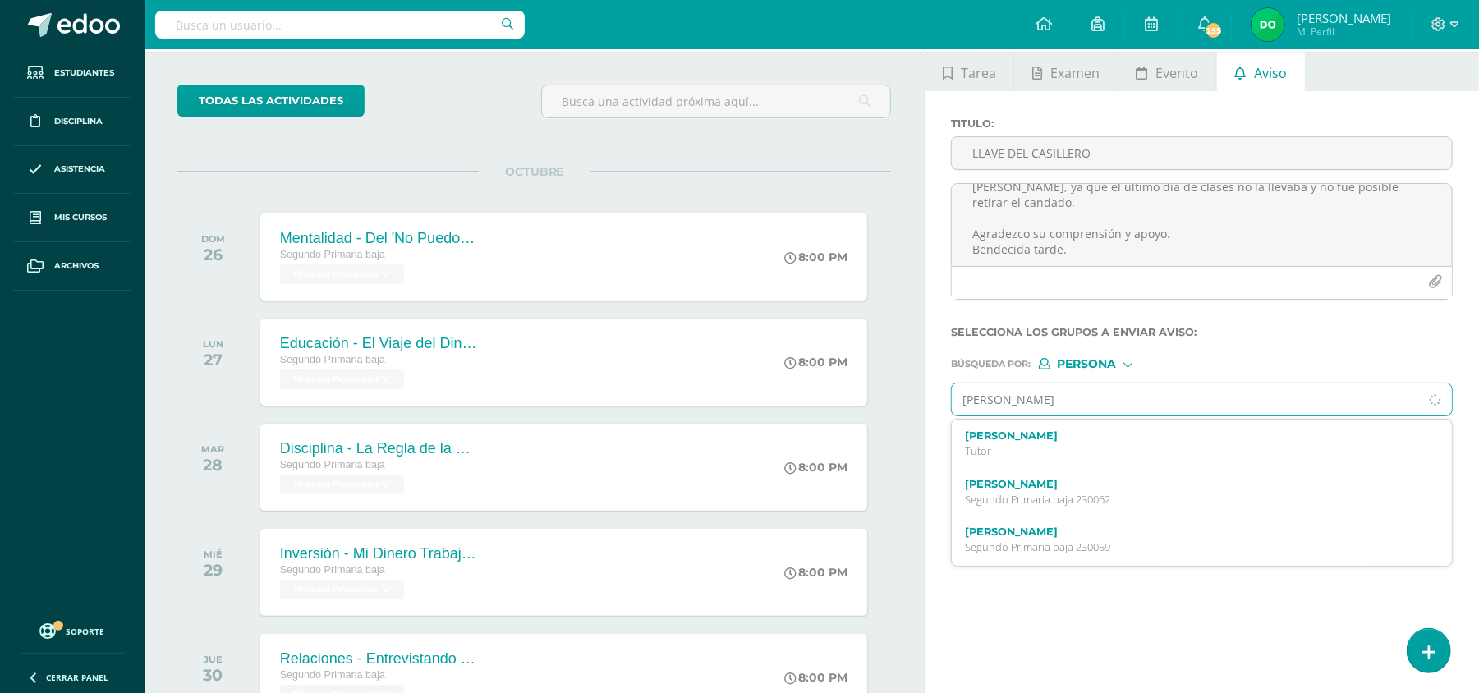
type input "[PERSON_NAME]"
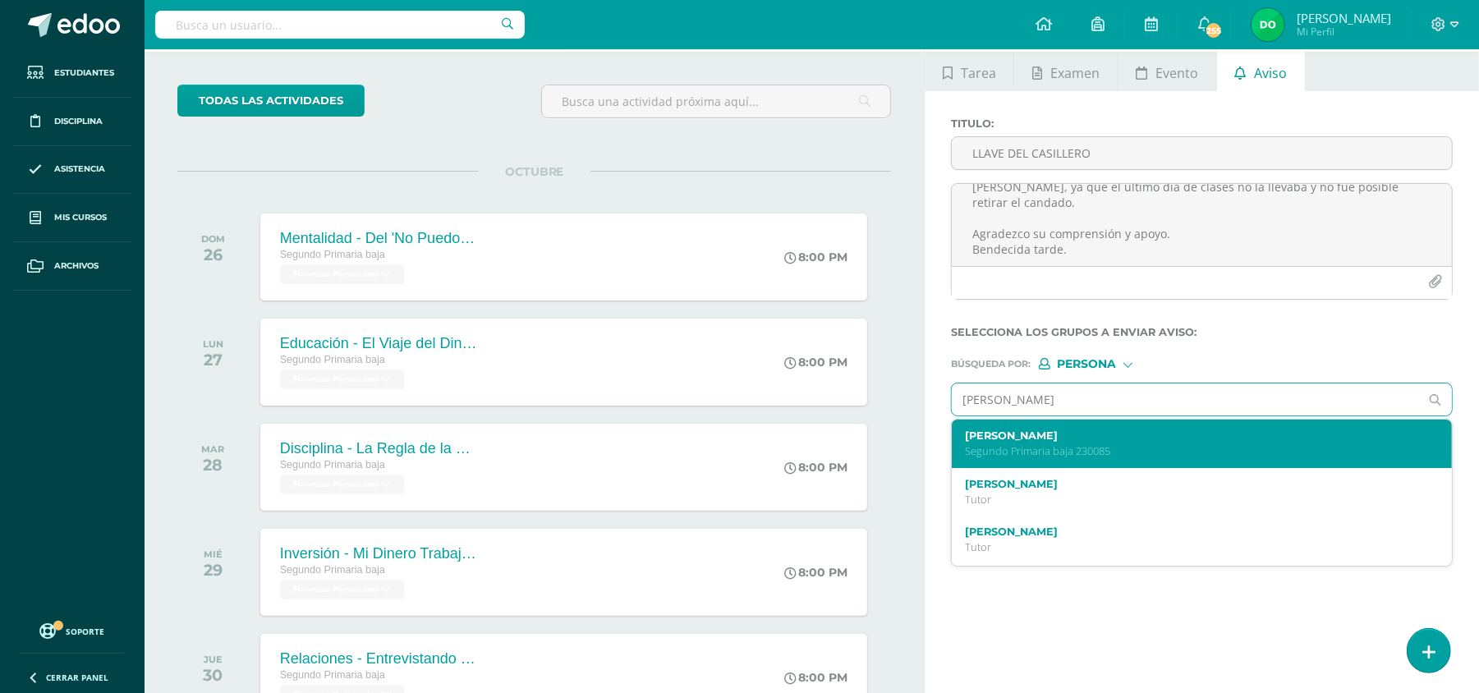
click at [1090, 450] on p "Segundo Primaria baja 230085" at bounding box center [1191, 451] width 453 height 14
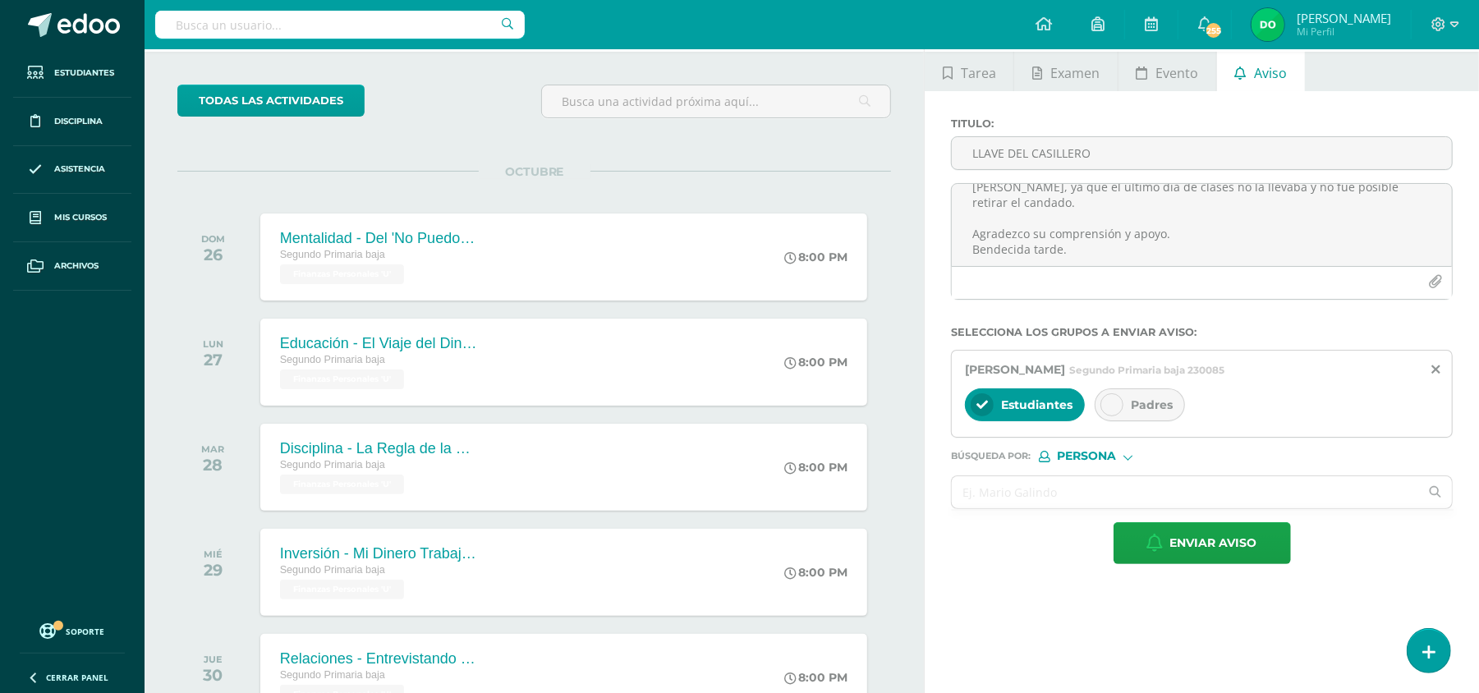
click at [1114, 408] on icon at bounding box center [1111, 404] width 11 height 11
click at [1170, 544] on span "Enviar aviso" at bounding box center [1213, 543] width 87 height 40
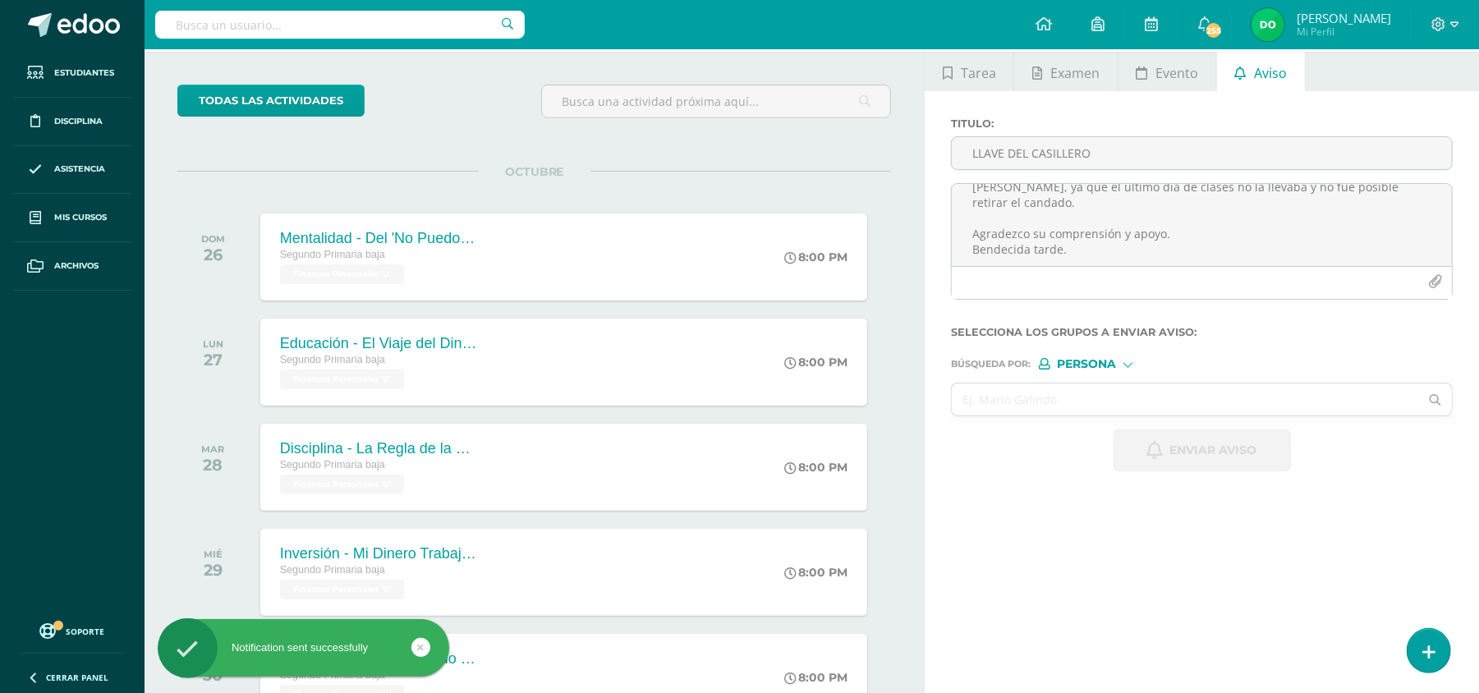
scroll to position [0, 0]
